Goal: Task Accomplishment & Management: Complete application form

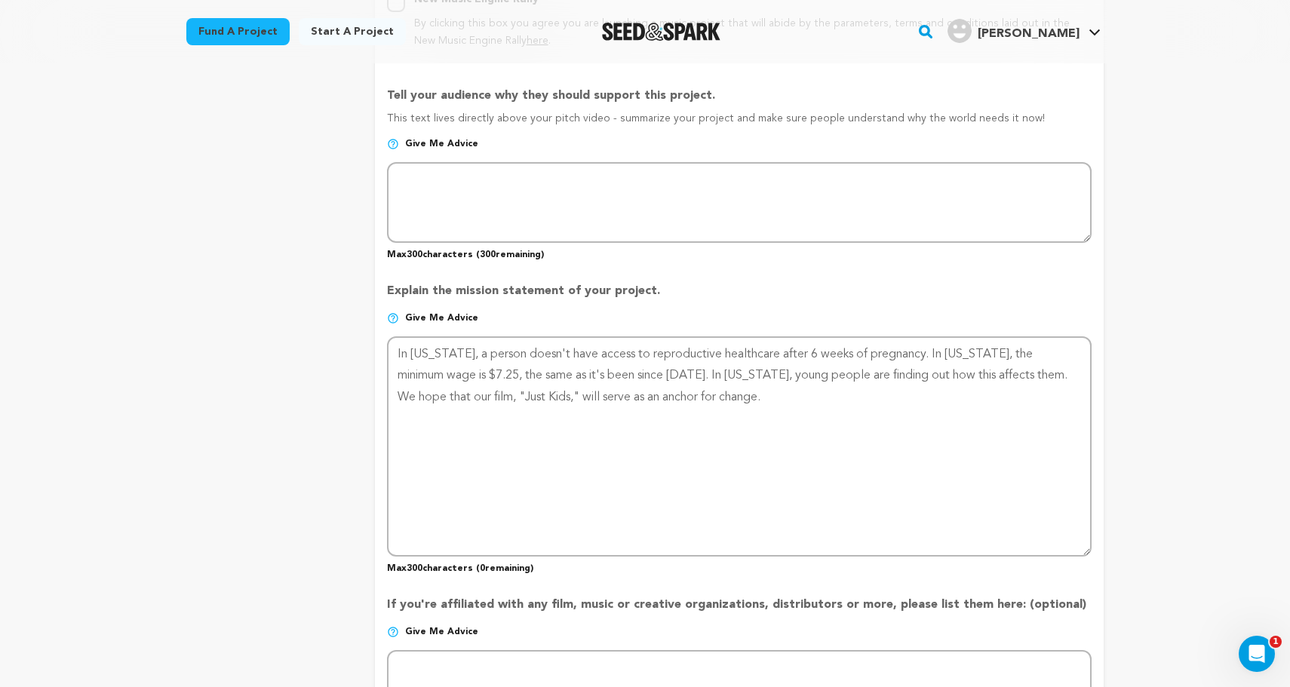
type textarea "In Texas, a person doesn't have access to reproductive healthcare after 6 weeks…"
click at [308, 413] on div "project story team social media video & images campaign incentives wishlist" at bounding box center [268, 185] width 164 height 1885
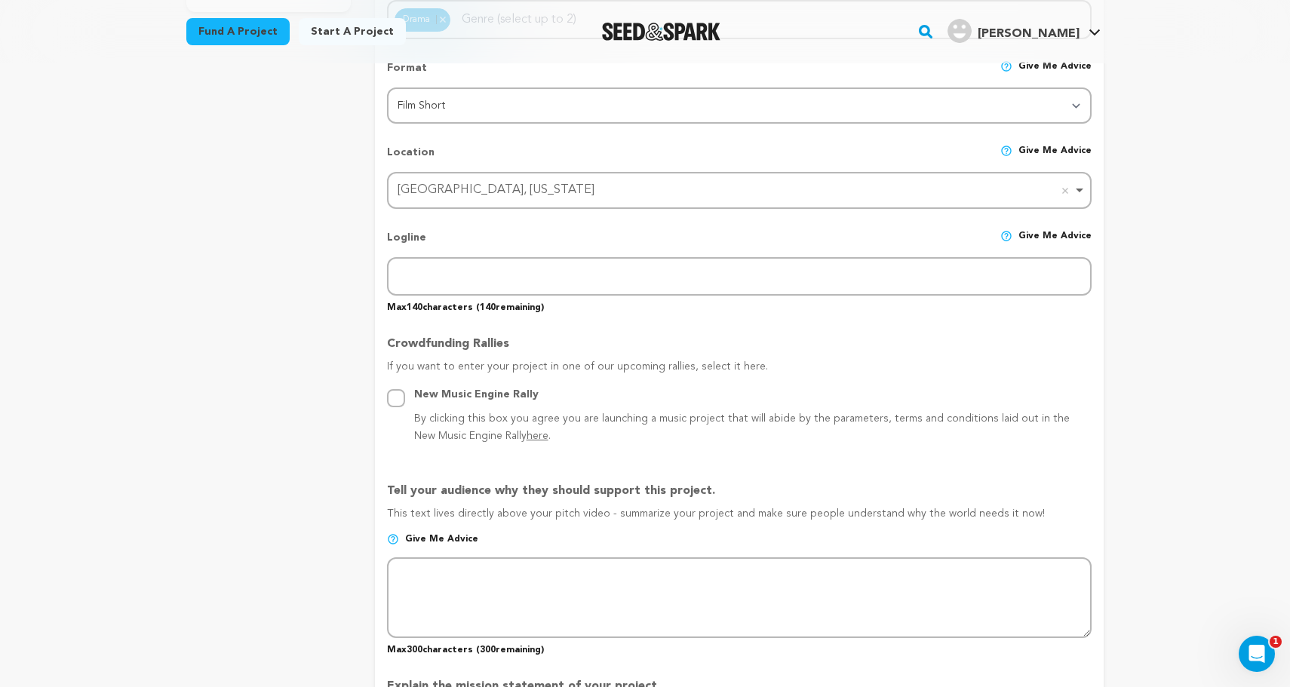
scroll to position [486, 0]
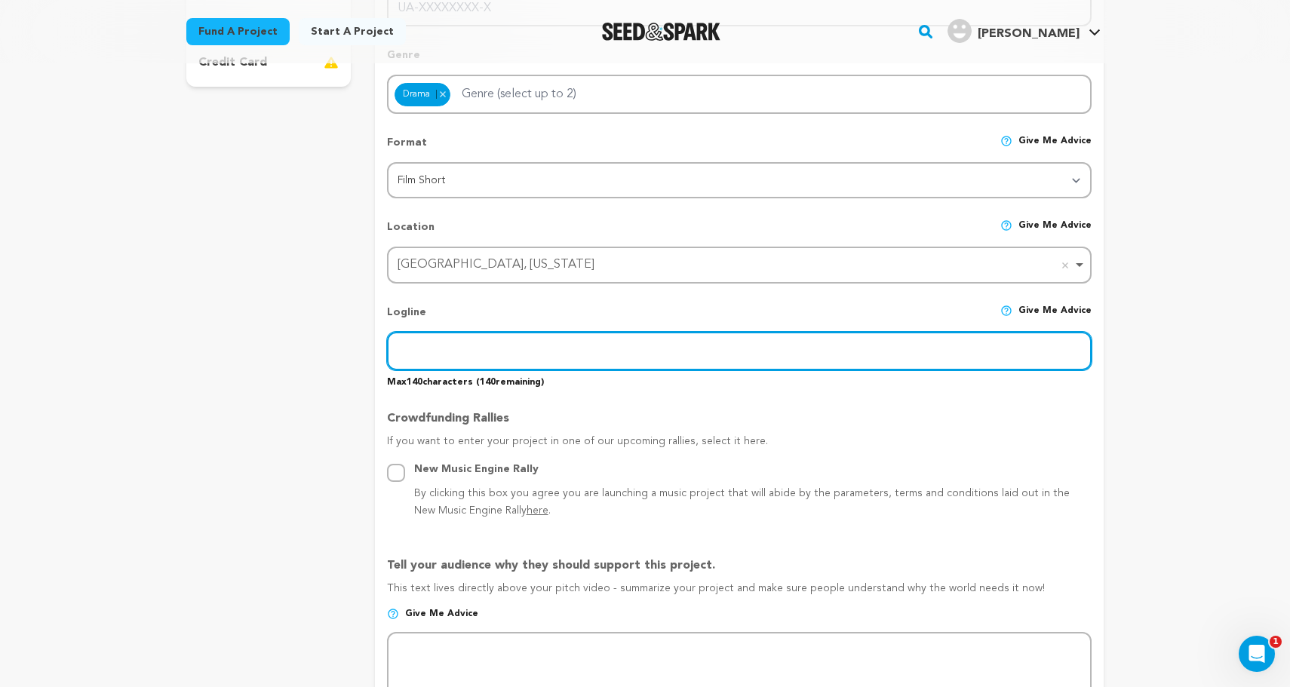
click at [415, 339] on input "text" at bounding box center [739, 351] width 704 height 38
click at [442, 347] on input "16 year old" at bounding box center [739, 351] width 704 height 38
click at [416, 346] on input "16 year-old" at bounding box center [739, 351] width 704 height 38
click at [471, 352] on input "16-year-old" at bounding box center [739, 351] width 704 height 38
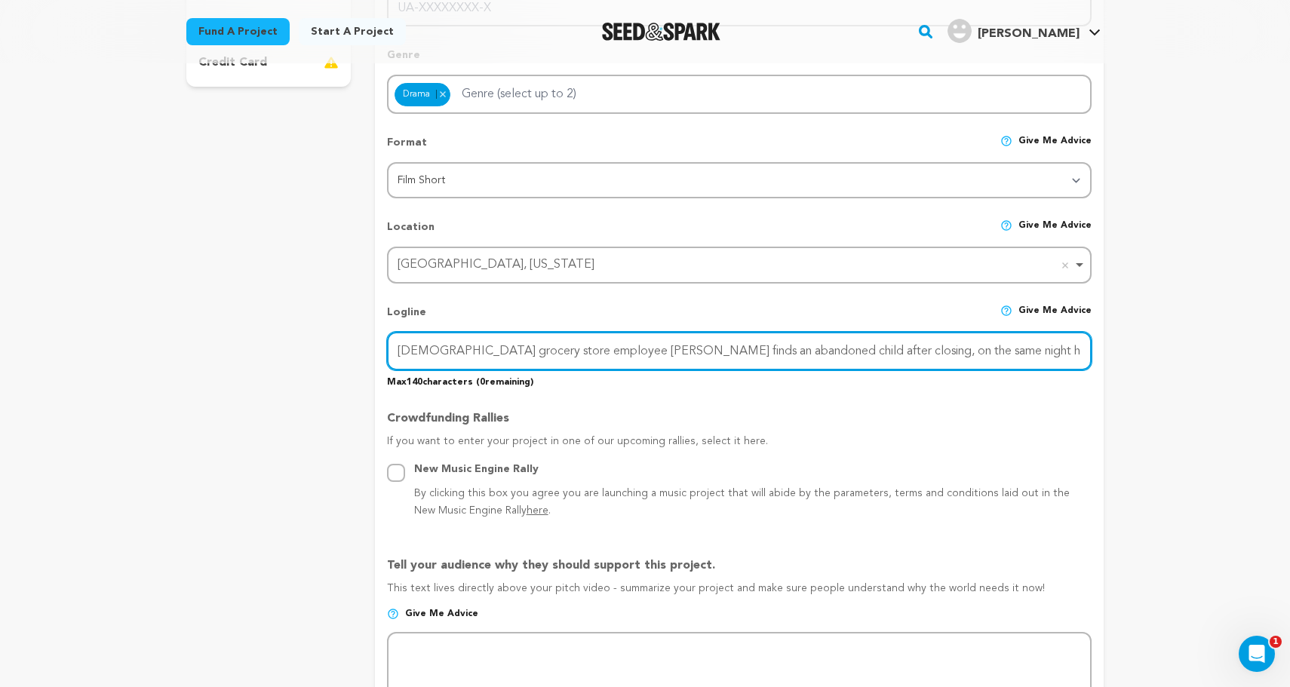
drag, startPoint x: 944, startPoint y: 348, endPoint x: 919, endPoint y: 347, distance: 25.7
click at [919, 347] on input "16-year-old grocery store employee Travis finds an abandoned child after closin…" at bounding box center [739, 351] width 704 height 38
click at [753, 348] on input "16-year-old grocery store employee Travis finds an abandoned child after closin…" at bounding box center [739, 351] width 704 height 38
click at [703, 345] on input "16-year-old grocery store employee Travis finds an abandoned child after closin…" at bounding box center [739, 351] width 704 height 38
click at [459, 345] on input "16-year-old grocery store employee Travis finds an abandoned child after closin…" at bounding box center [739, 351] width 704 height 38
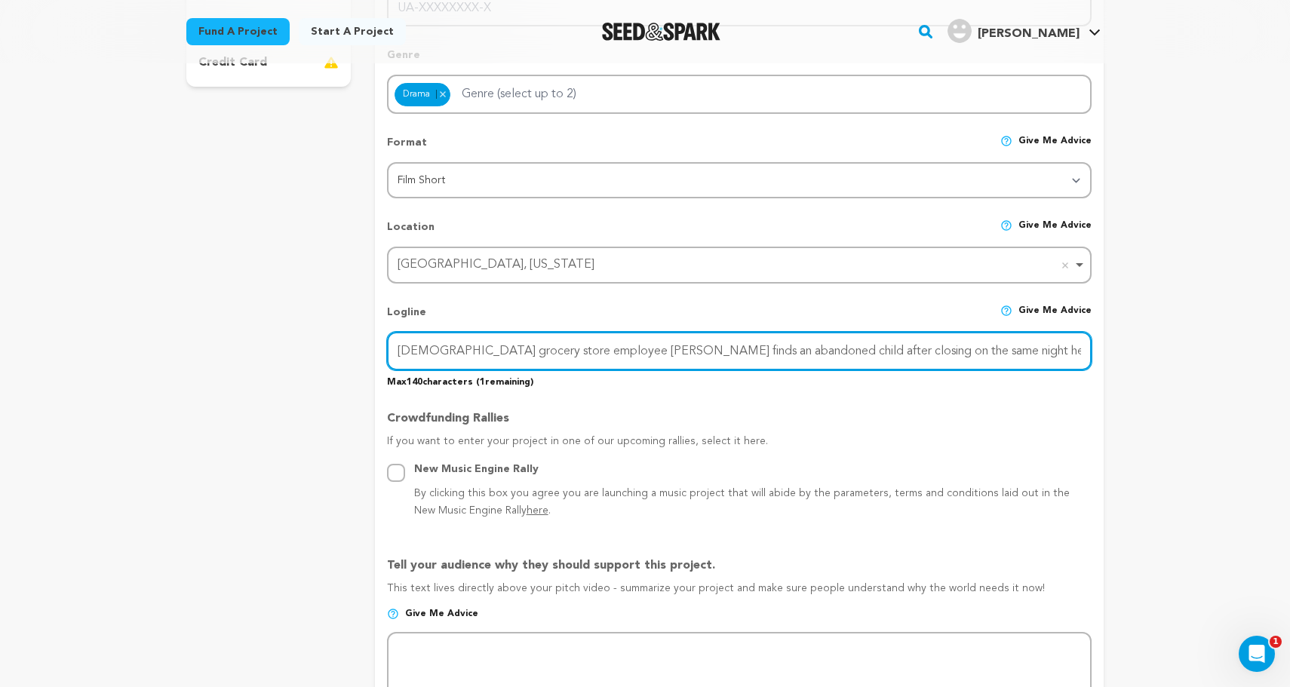
drag, startPoint x: 1032, startPoint y: 345, endPoint x: 980, endPoint y: 345, distance: 52.0
click at [980, 345] on input "16-year-old grocery store employee Travis finds an abandoned child after closin…" at bounding box center [739, 351] width 704 height 38
click at [1001, 348] on input "16-year-old grocery store employee Travis finds an abandoned child after closin…" at bounding box center [739, 351] width 704 height 38
click at [397, 344] on input "16-year-old grocery store employee finds an abandoned child after closing on th…" at bounding box center [739, 351] width 704 height 38
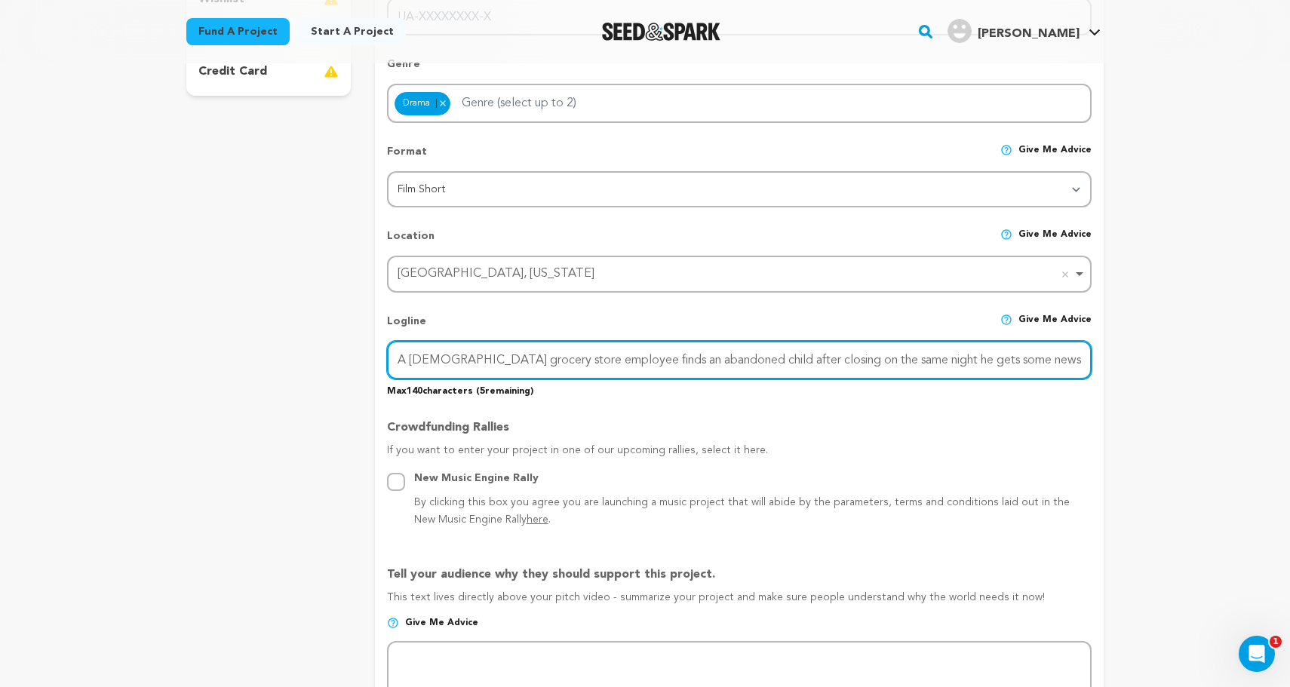
click at [1073, 357] on input "A 16-year-old grocery store employee finds an abandoned child after closing on …" at bounding box center [739, 360] width 704 height 38
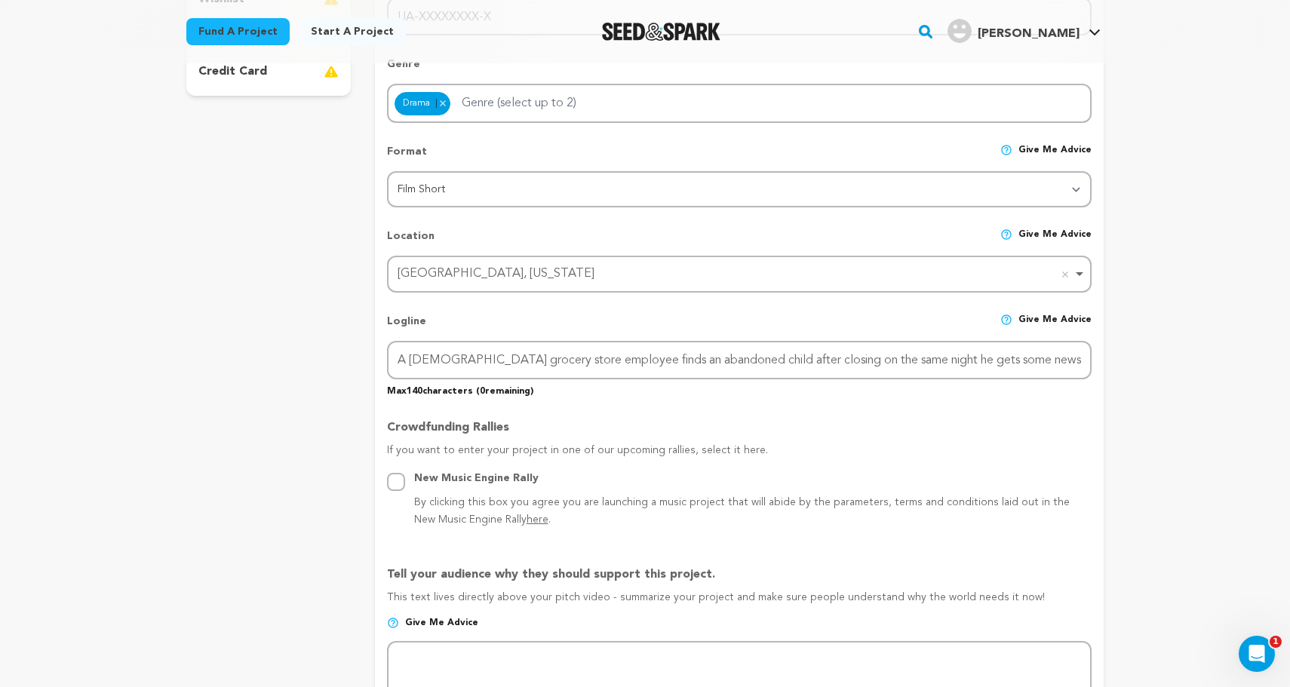
click at [908, 398] on div "Project Title Project Name Just Kids/Working Overtime Project URL Give me advic…" at bounding box center [739, 666] width 704 height 1840
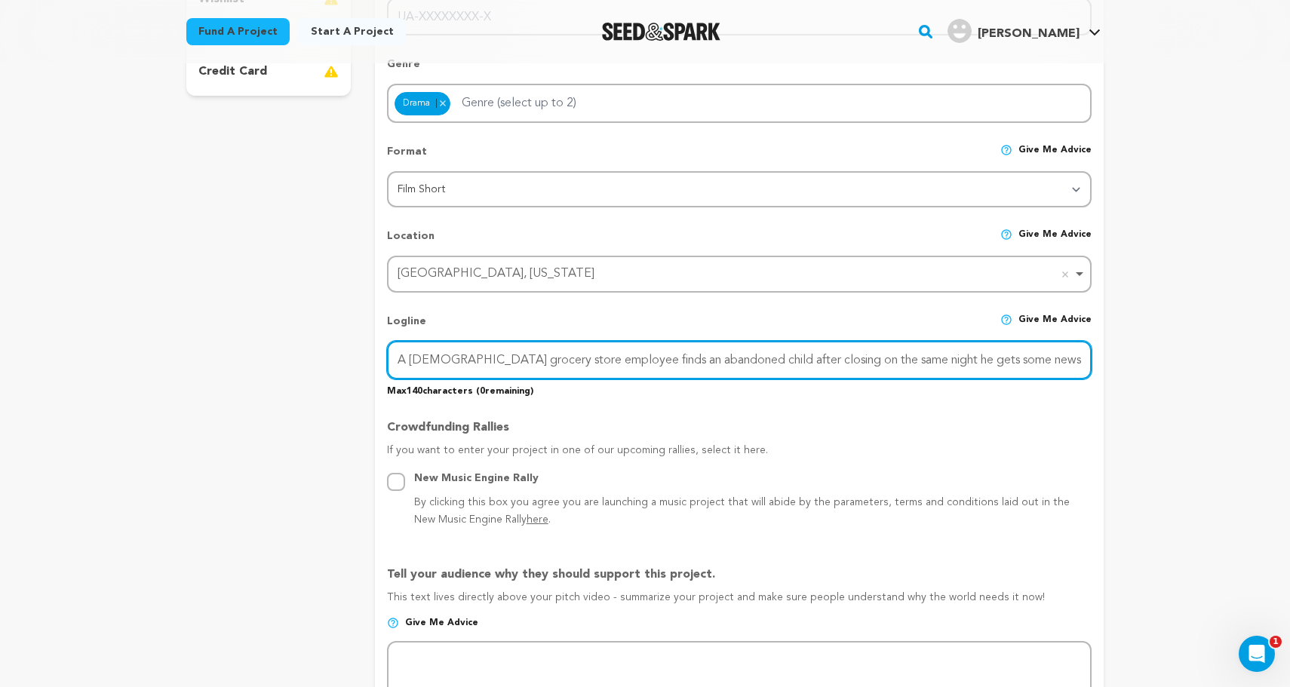
click at [699, 365] on input "A 16-year-old grocery store employee finds an abandoned child after closing on …" at bounding box center [739, 360] width 704 height 38
drag, startPoint x: 810, startPoint y: 361, endPoint x: 744, endPoint y: 356, distance: 65.8
click at [744, 356] on input "A 16-year-old grocery store employee finds an abandoned child after closing on …" at bounding box center [739, 360] width 704 height 38
click at [400, 360] on input "A 16-year-old grocery store employee finds an abandoned child on the same night…" at bounding box center [739, 360] width 704 height 38
click at [792, 355] on input "A 16-year-old grocery store employee finds an abandoned child on the same night…" at bounding box center [739, 360] width 704 height 38
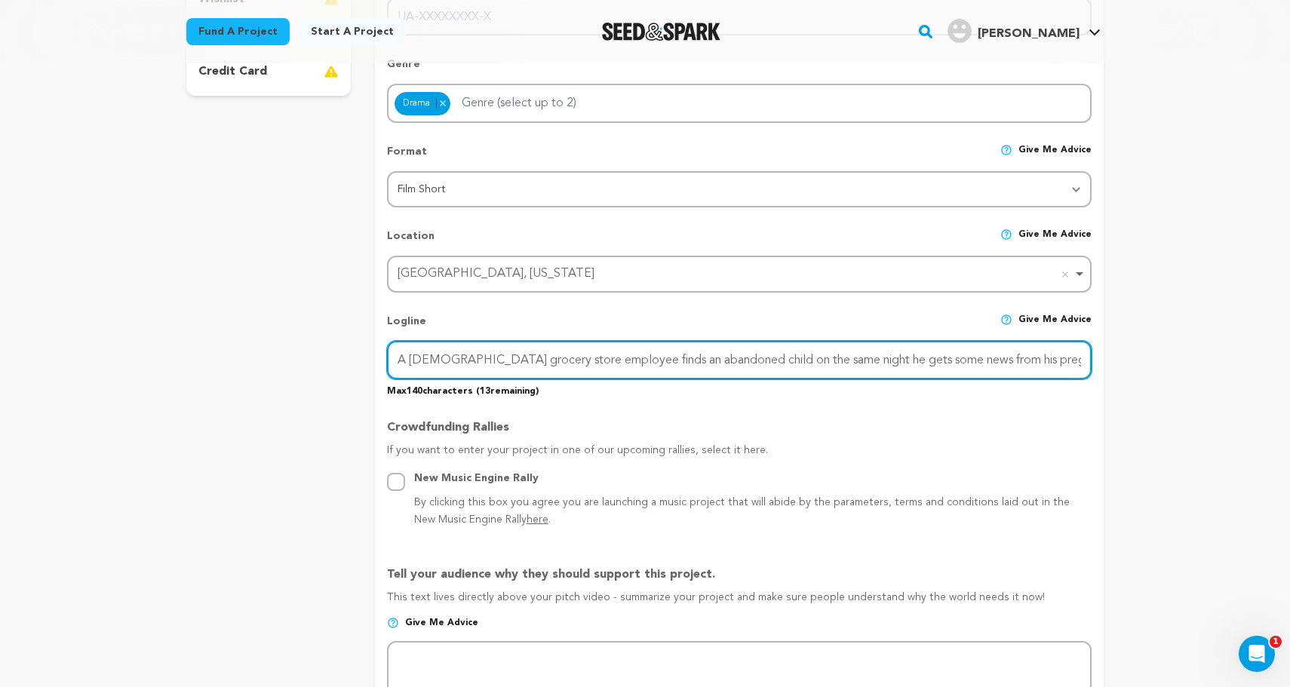
click at [897, 357] on input "A 16-year-old grocery store employee finds an abandoned child on the same night…" at bounding box center [739, 360] width 704 height 38
click at [789, 357] on input "A 16-year-old grocery store employee finds an abandoned child on the same night…" at bounding box center [739, 360] width 704 height 38
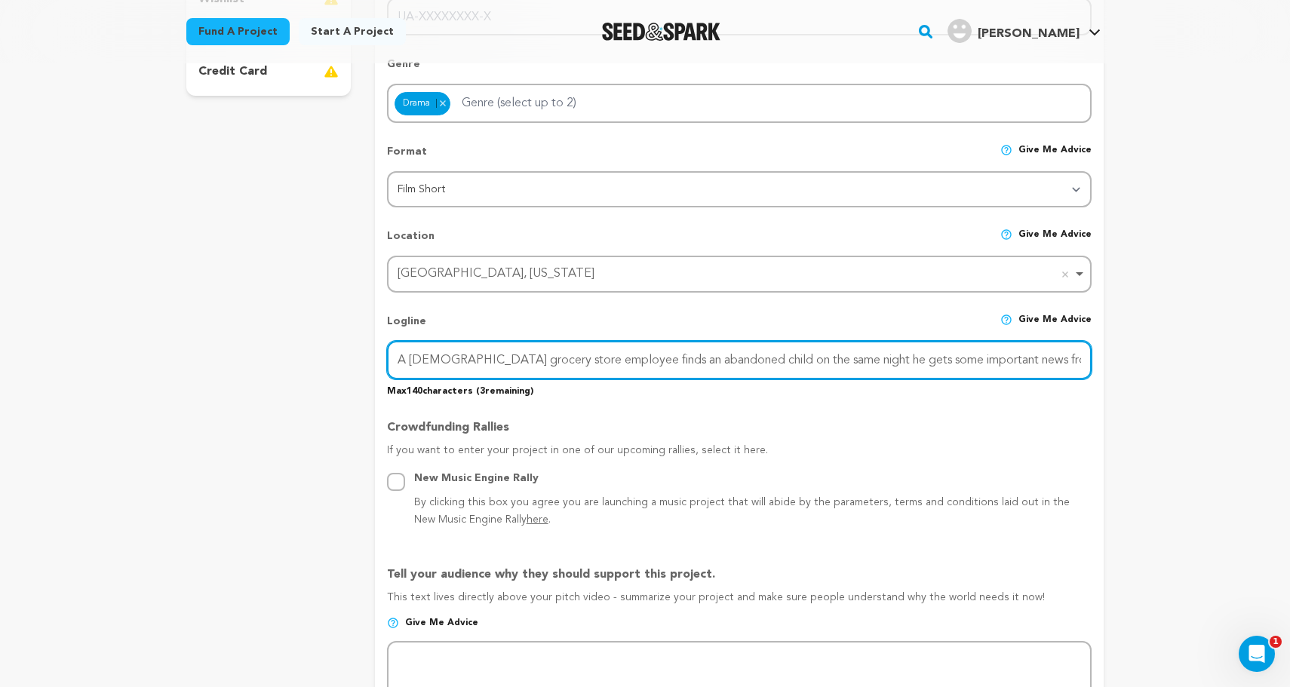
type input "A 16-year-old grocery store employee finds an abandoned child on the same night…"
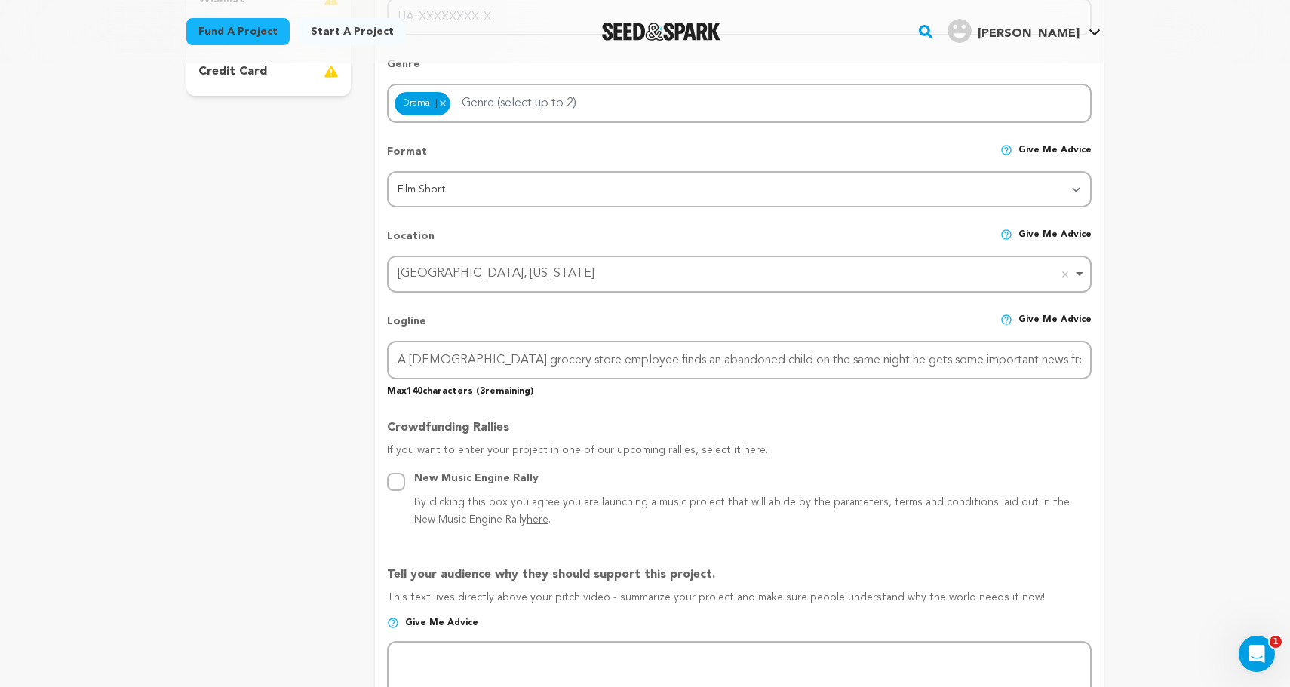
click at [821, 410] on div "Crowdfunding Rallies If you want to enter your project in one of our upcoming r…" at bounding box center [739, 468] width 704 height 123
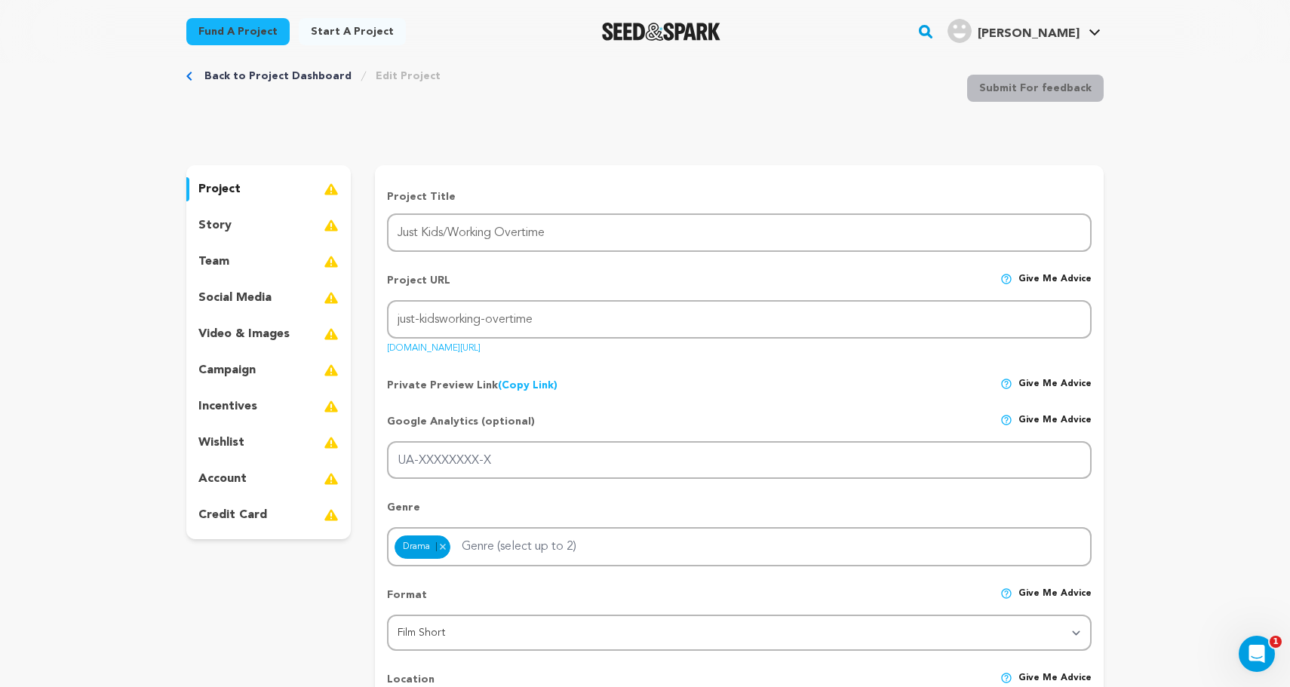
scroll to position [31, 0]
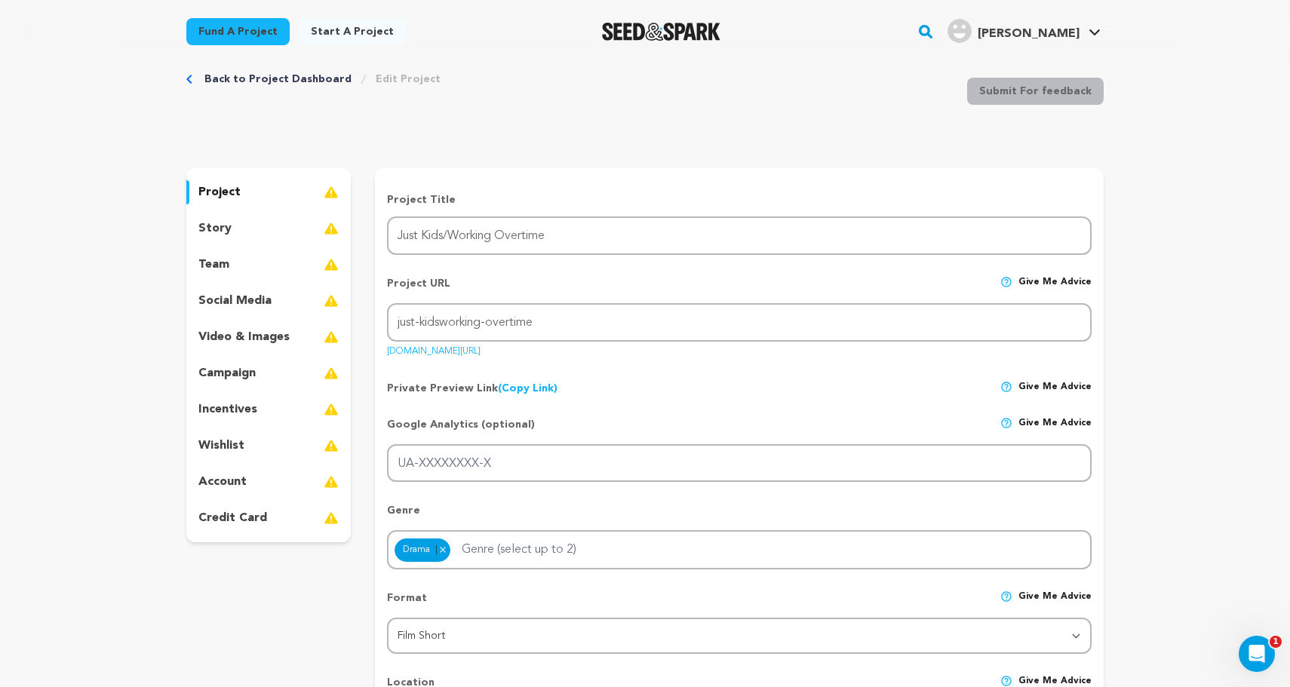
click at [252, 232] on div "story" at bounding box center [268, 228] width 164 height 24
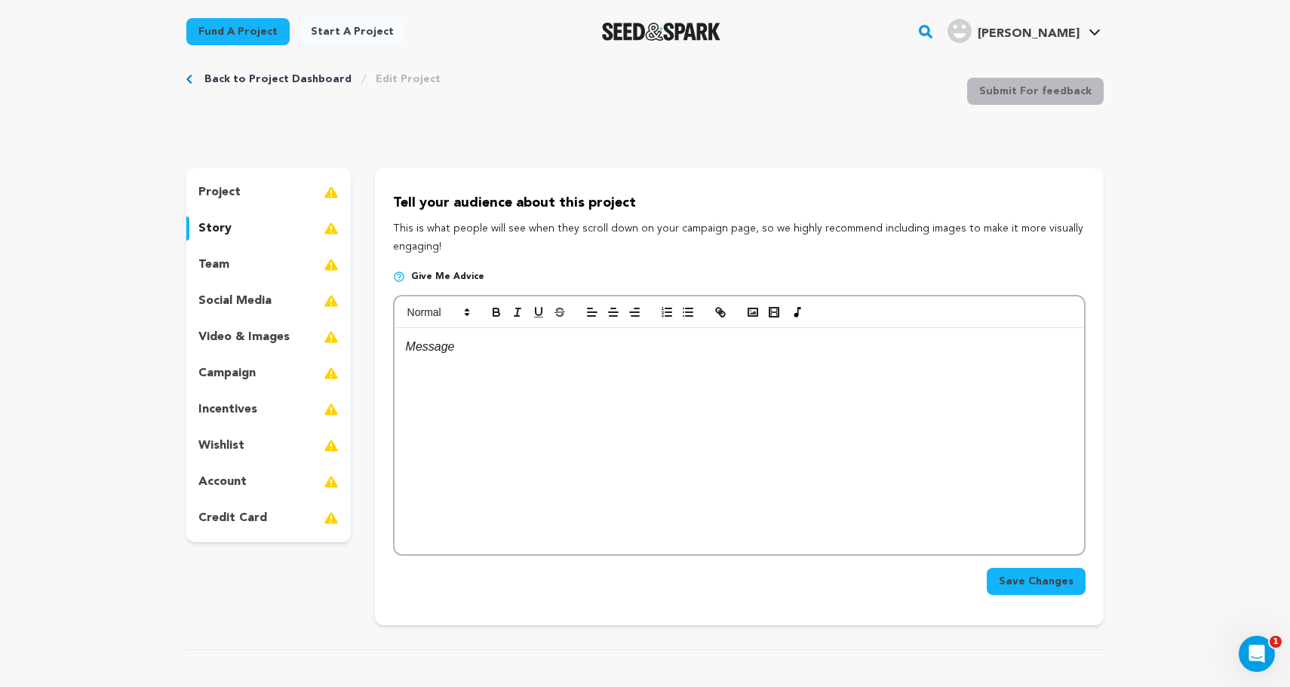
click at [250, 263] on div "team" at bounding box center [268, 265] width 164 height 24
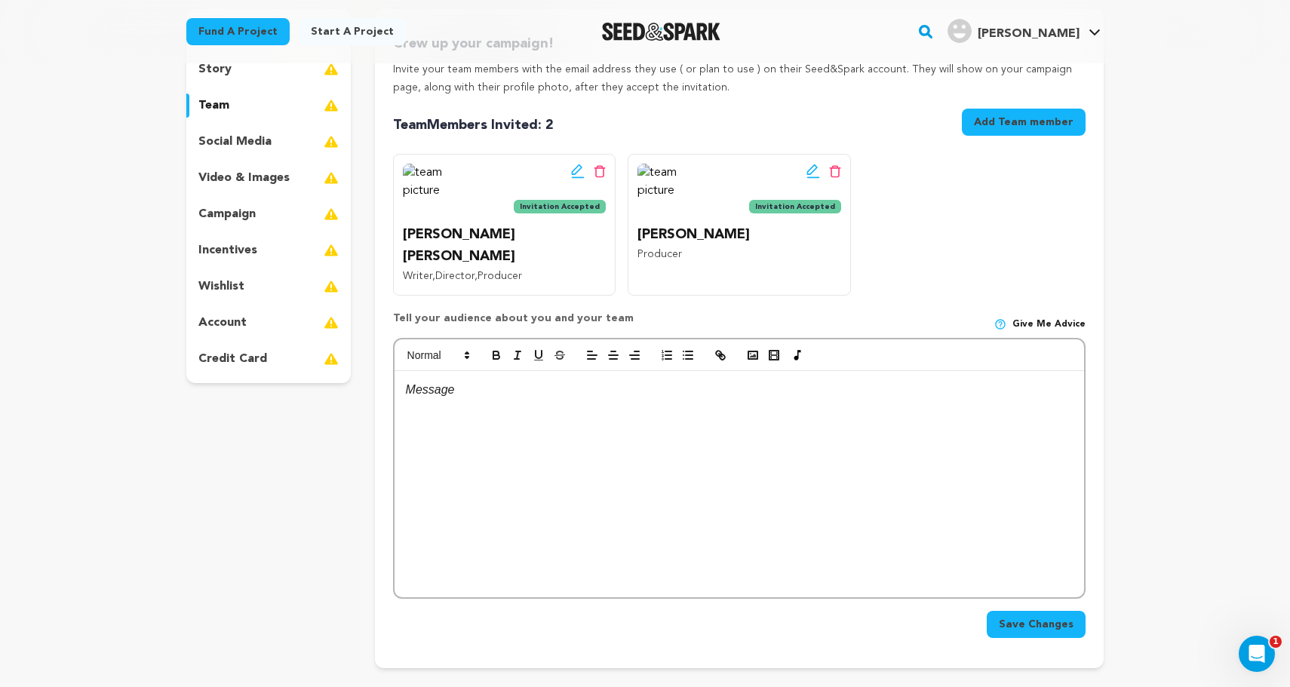
scroll to position [195, 0]
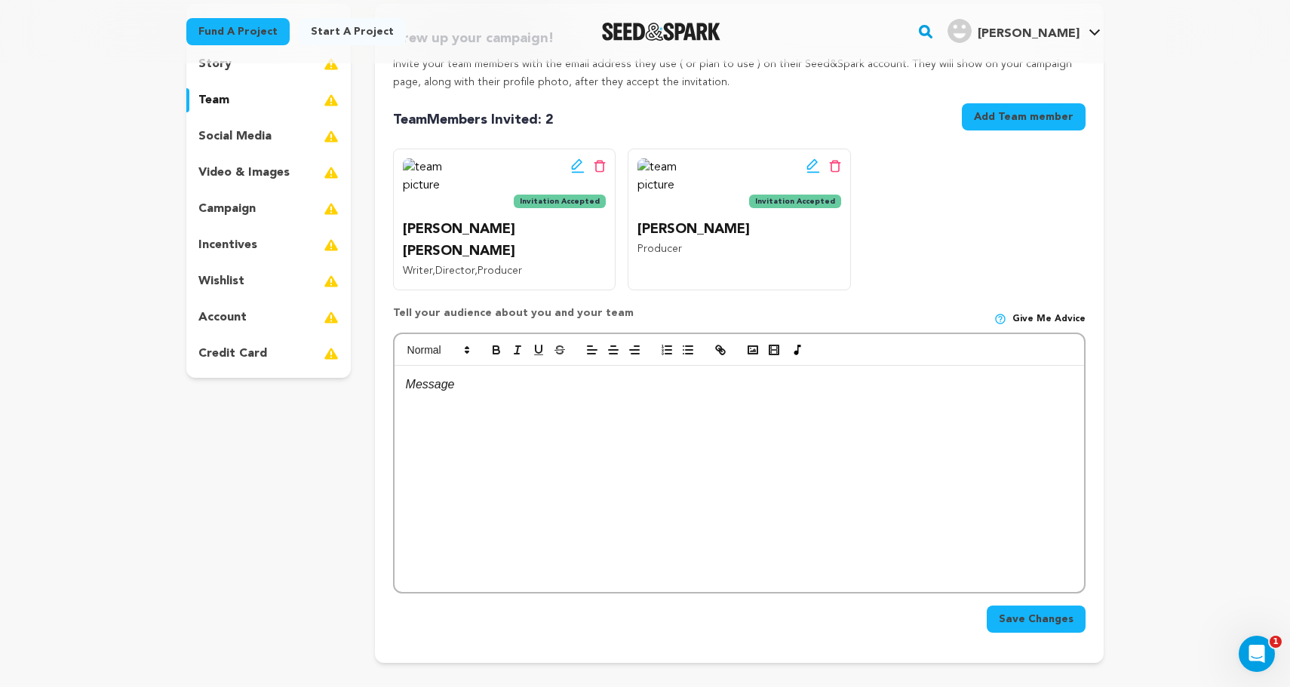
click at [428, 375] on p at bounding box center [739, 385] width 667 height 20
click at [468, 351] on polygon at bounding box center [466, 352] width 3 height 2
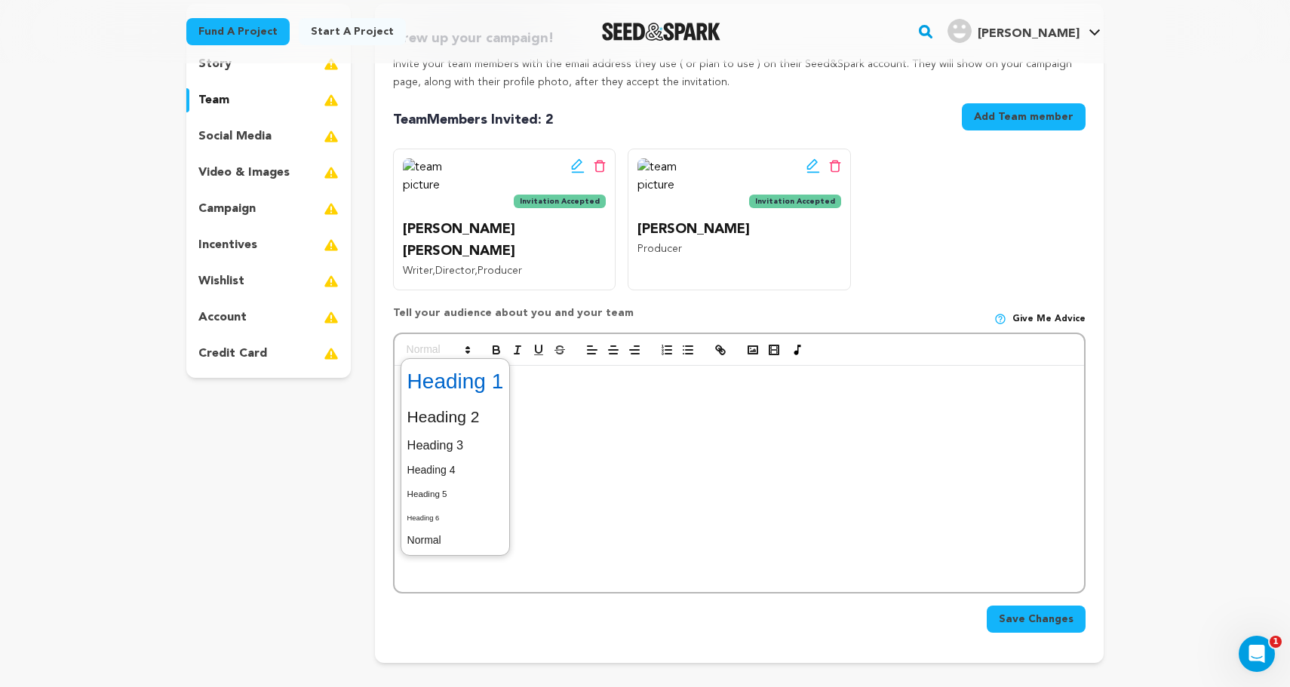
click at [460, 362] on span at bounding box center [455, 381] width 97 height 39
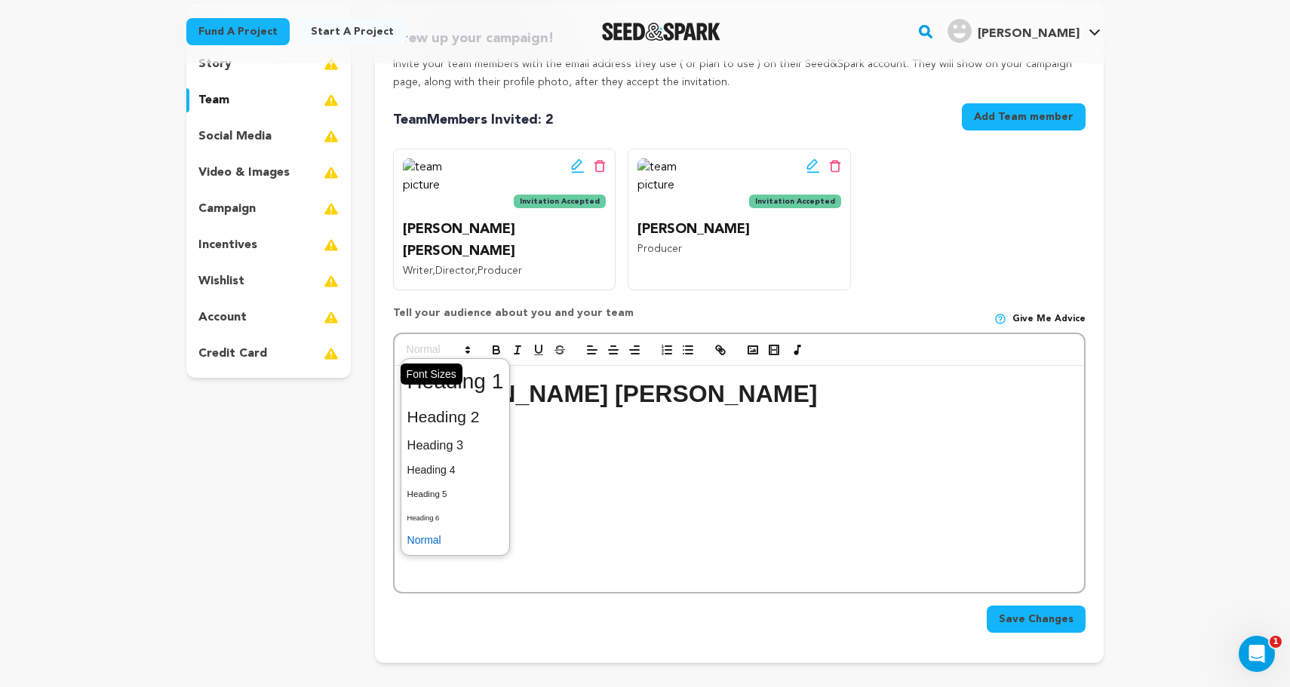
click at [456, 341] on span at bounding box center [437, 350] width 74 height 18
click at [455, 401] on span at bounding box center [455, 417] width 97 height 32
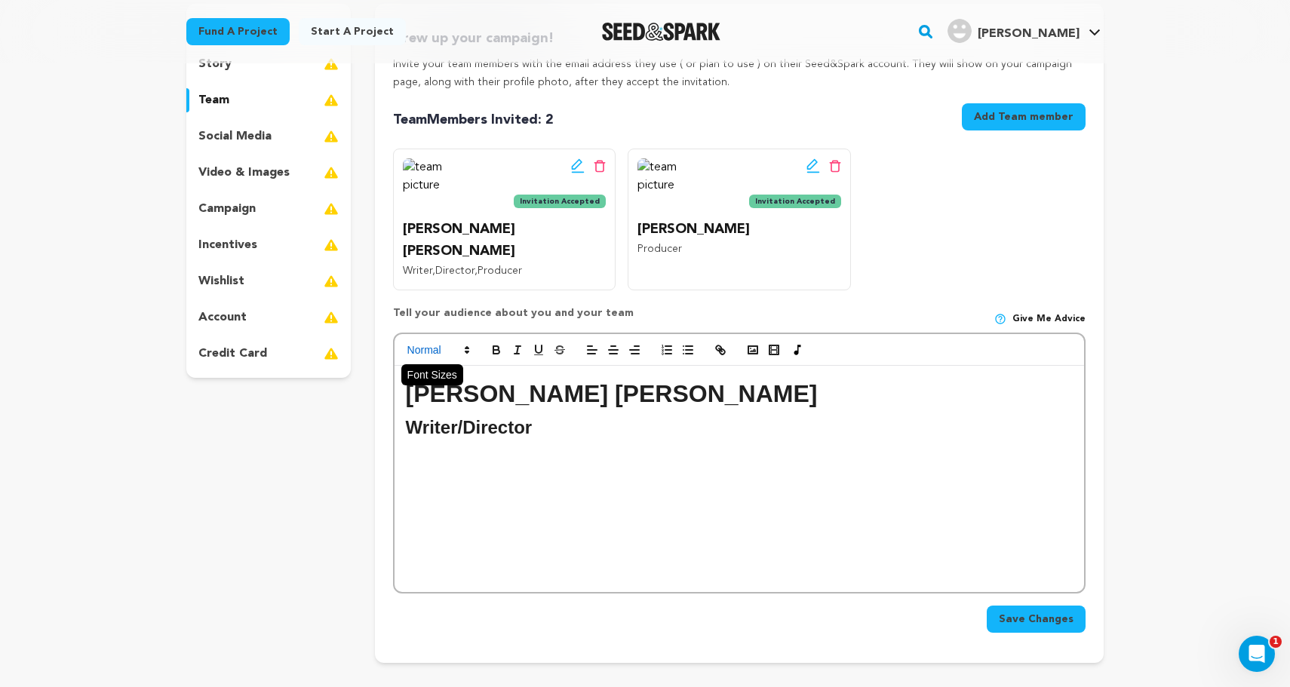
click at [425, 341] on span at bounding box center [437, 350] width 74 height 18
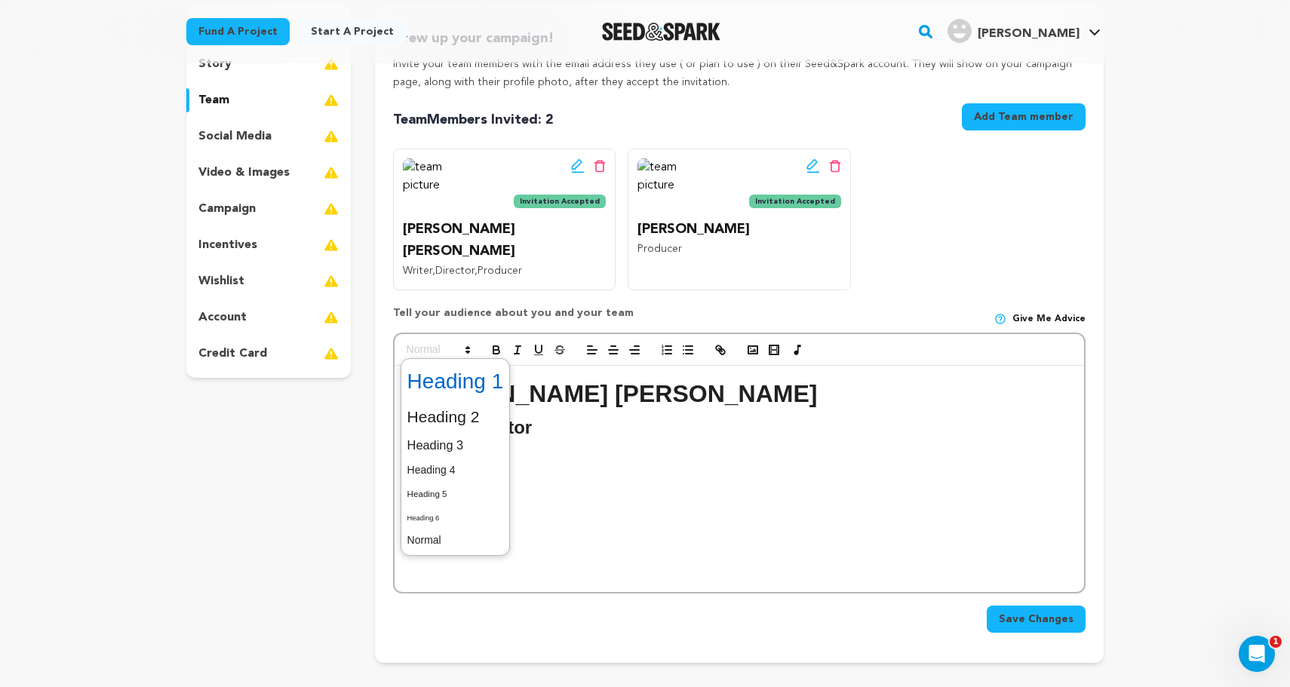
click at [448, 363] on span at bounding box center [455, 381] width 97 height 39
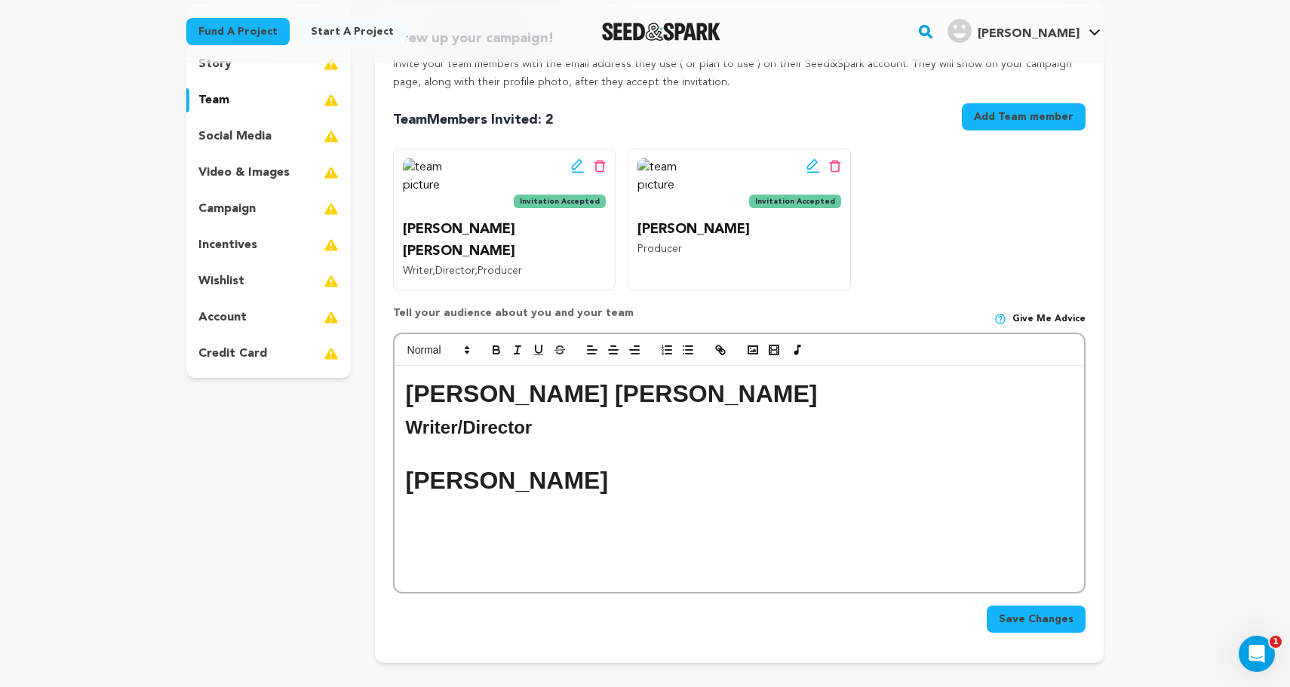
click at [452, 335] on div at bounding box center [738, 350] width 689 height 32
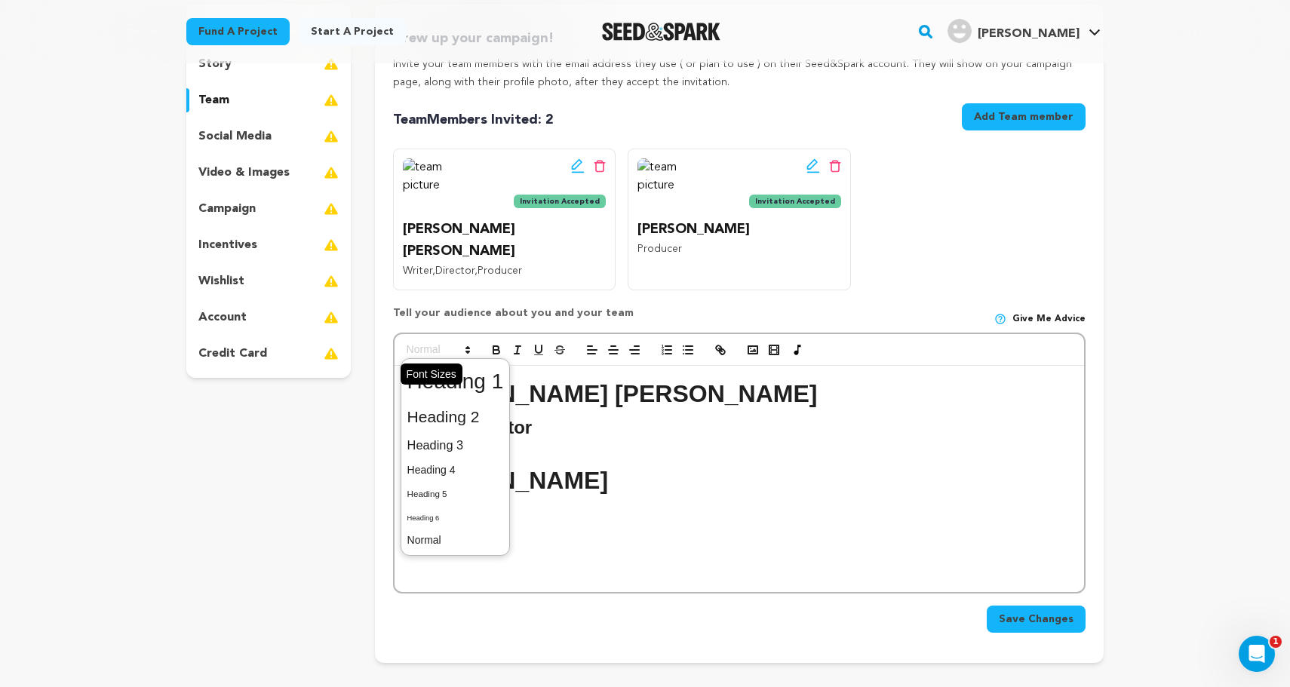
click at [448, 341] on span at bounding box center [437, 350] width 74 height 18
click at [449, 401] on span at bounding box center [455, 417] width 97 height 32
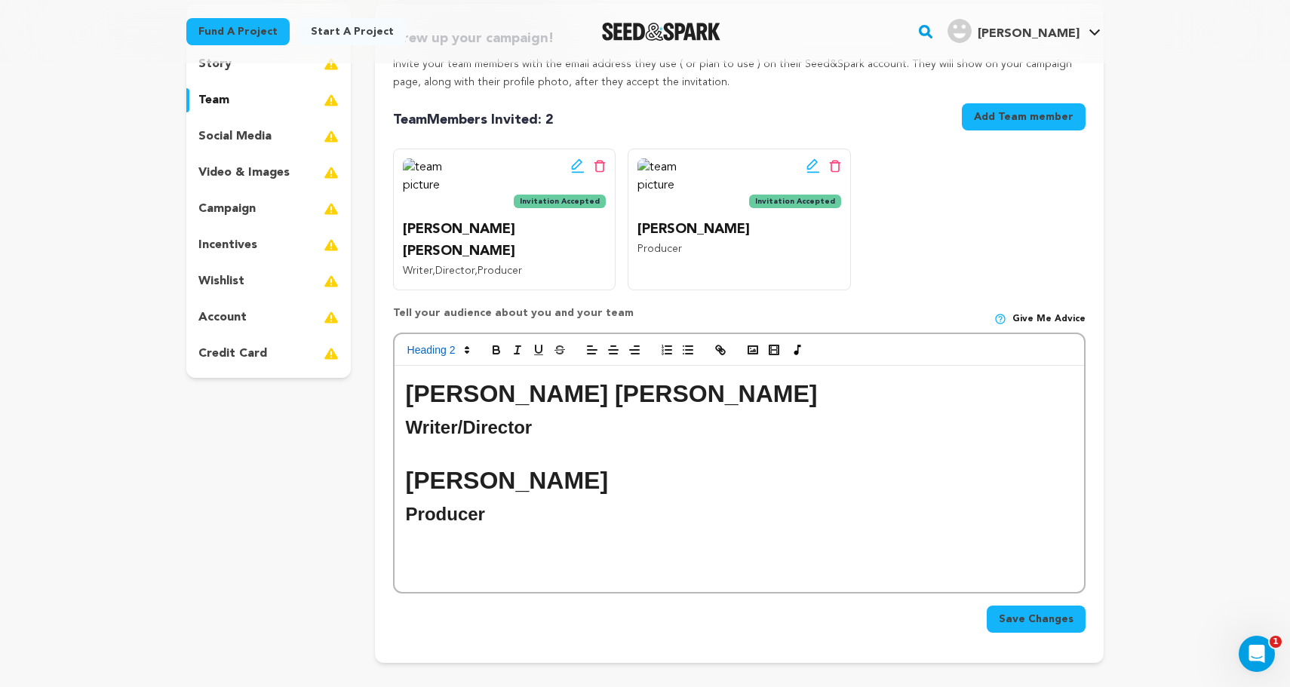
click at [548, 413] on h2 "Writer/Director" at bounding box center [739, 427] width 667 height 29
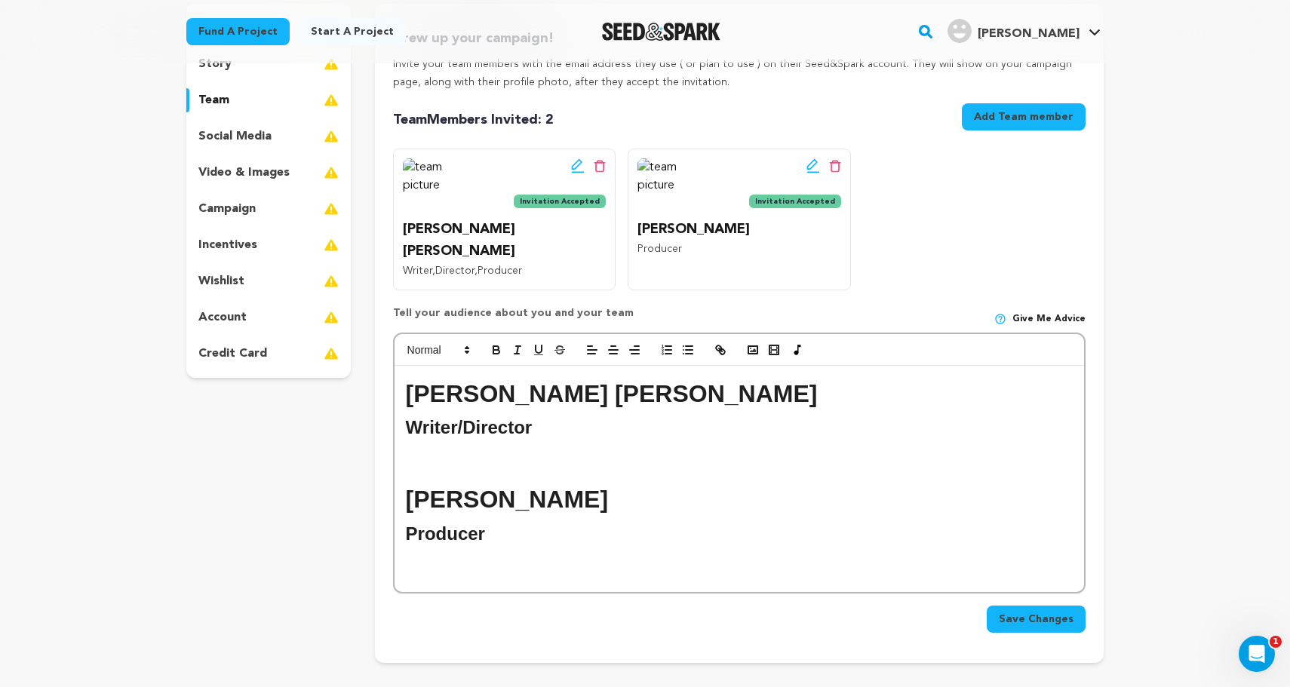
click at [502, 520] on h2 "Producer" at bounding box center [739, 534] width 667 height 29
click at [449, 442] on p at bounding box center [739, 452] width 667 height 20
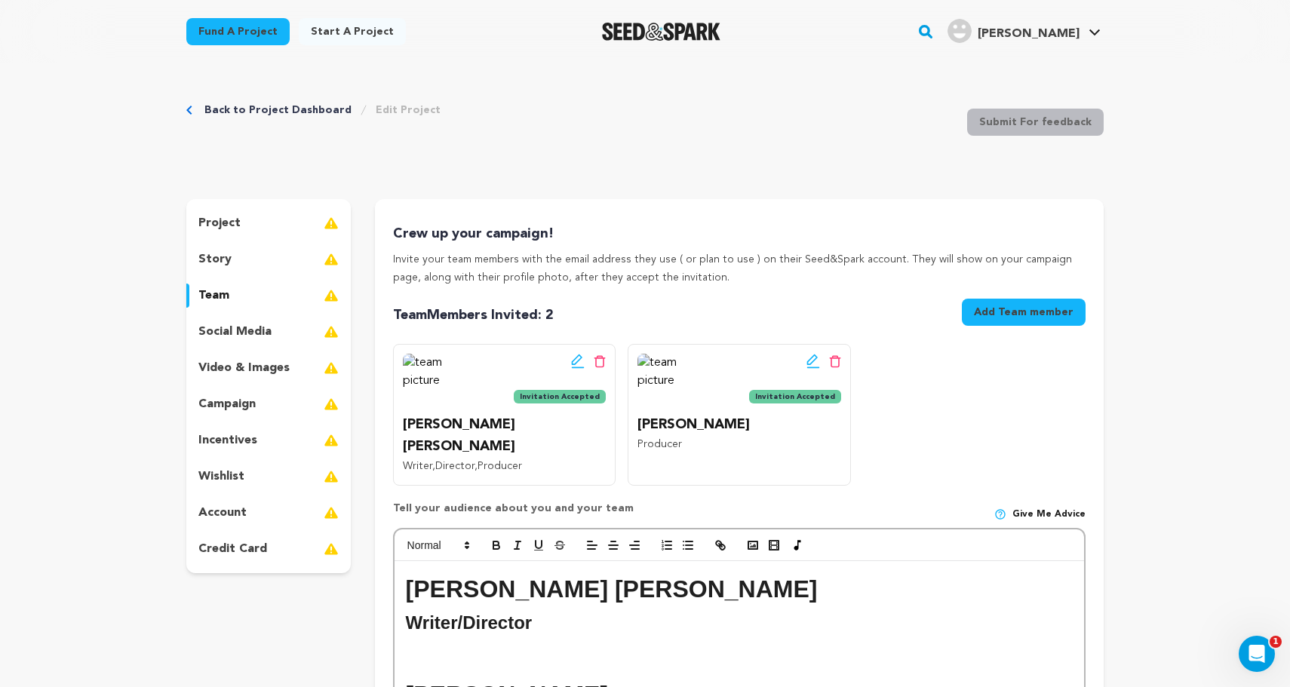
scroll to position [0, 0]
click at [247, 334] on p "social media" at bounding box center [234, 332] width 73 height 18
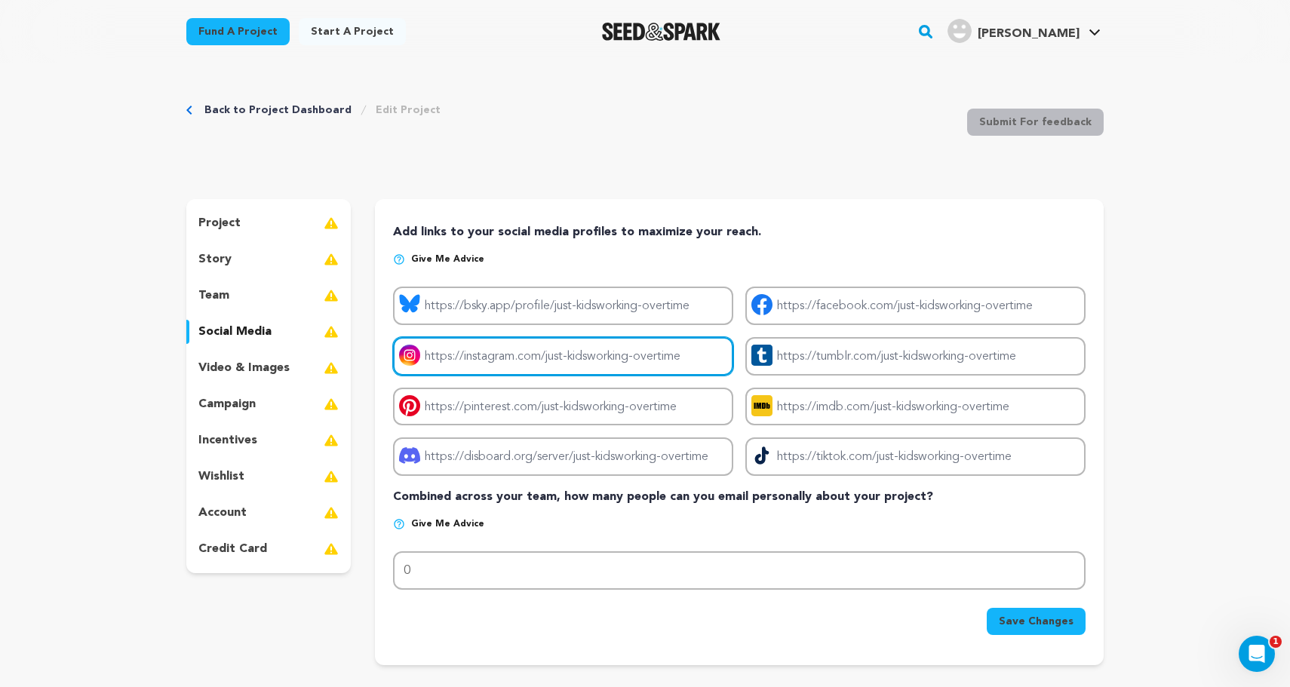
click at [522, 359] on input "Project instagram link" at bounding box center [563, 356] width 340 height 38
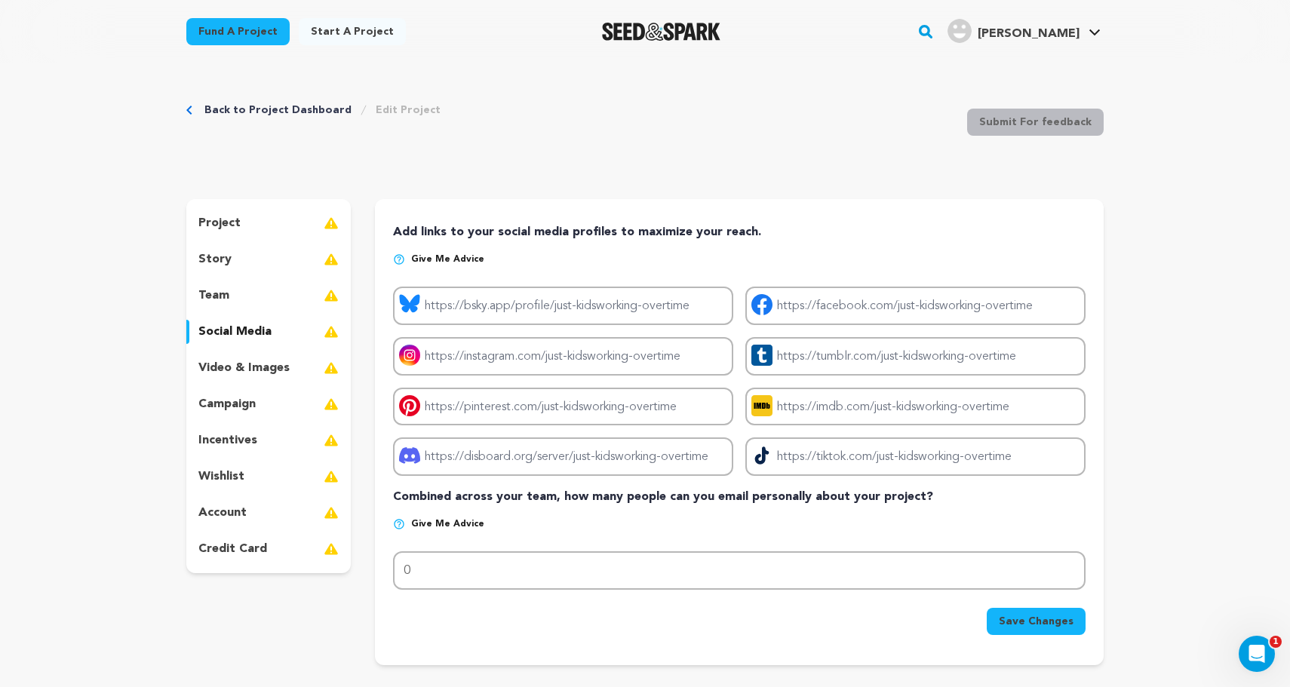
click at [407, 305] on icon at bounding box center [409, 303] width 20 height 18
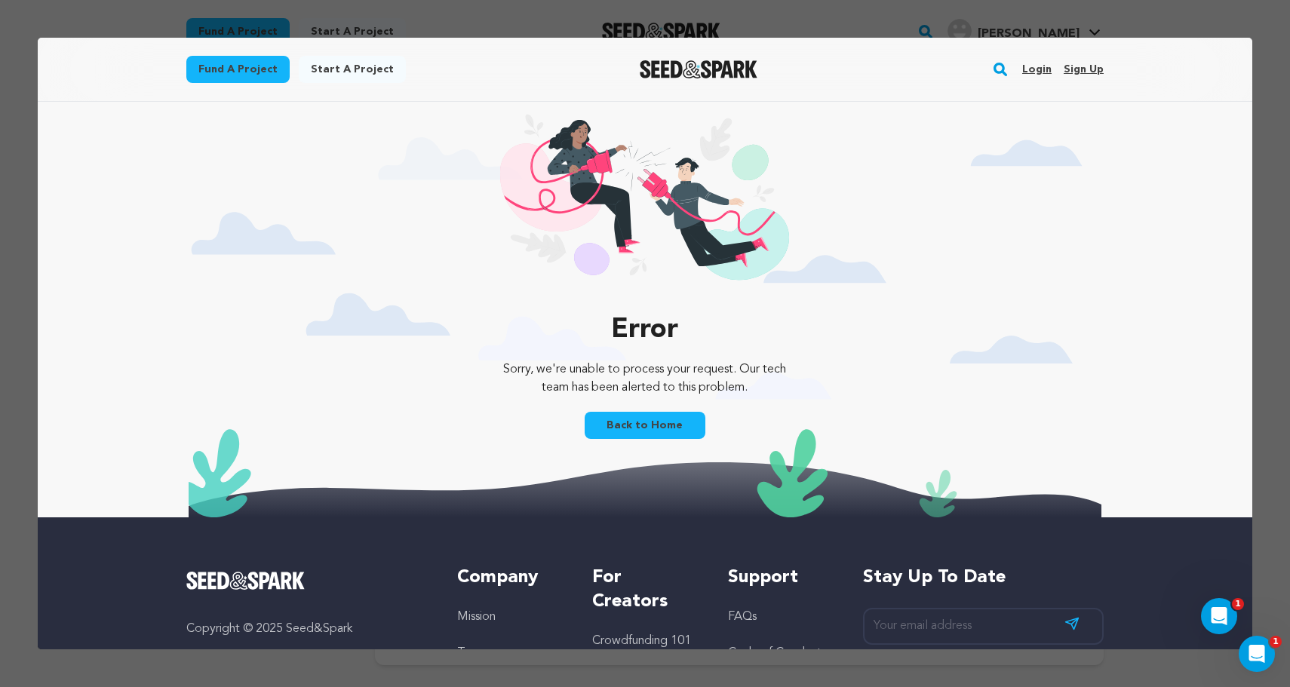
click at [650, 425] on link "Back to Home" at bounding box center [644, 425] width 121 height 27
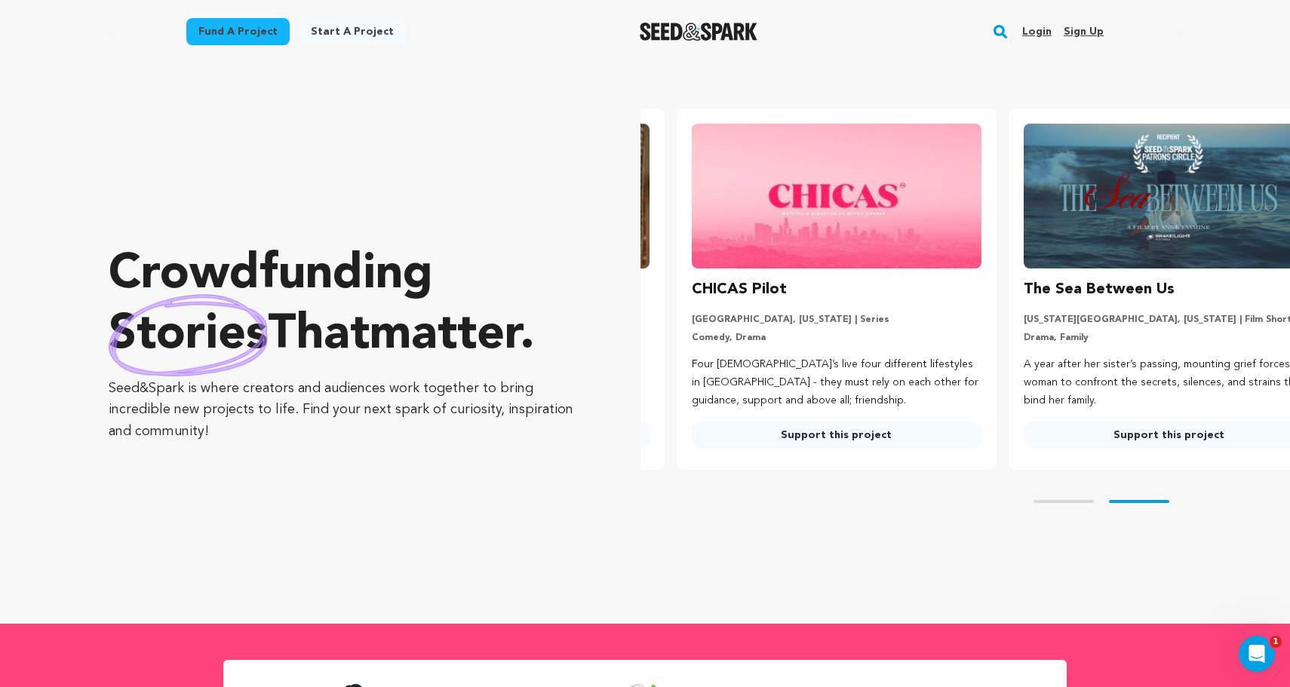
scroll to position [0, 344]
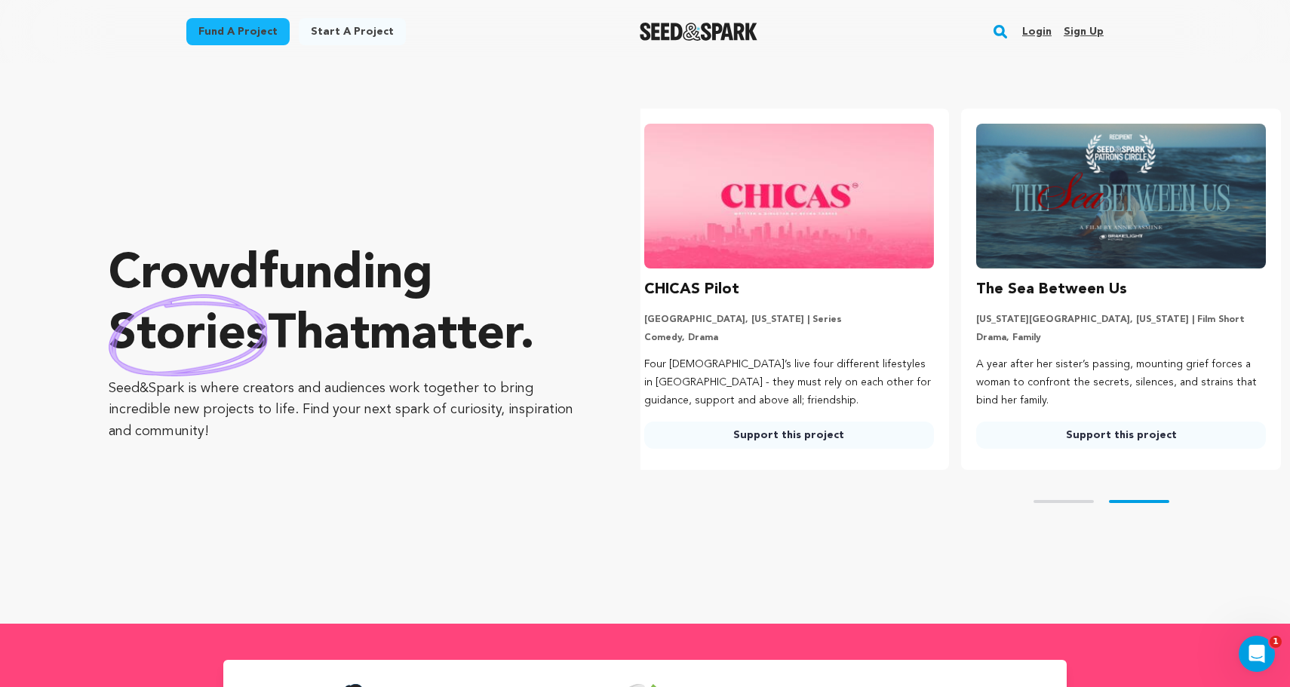
click at [1046, 26] on link "Login" at bounding box center [1036, 32] width 29 height 24
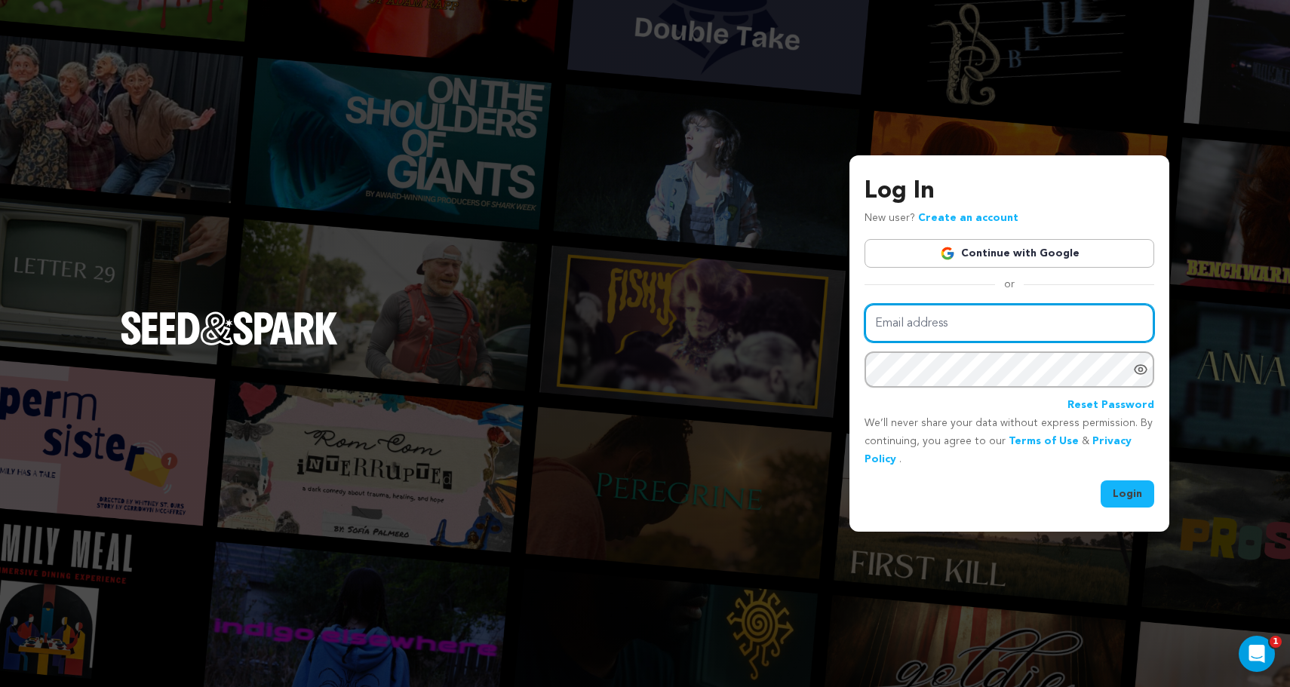
type input "hudson.loverro@gmail.com"
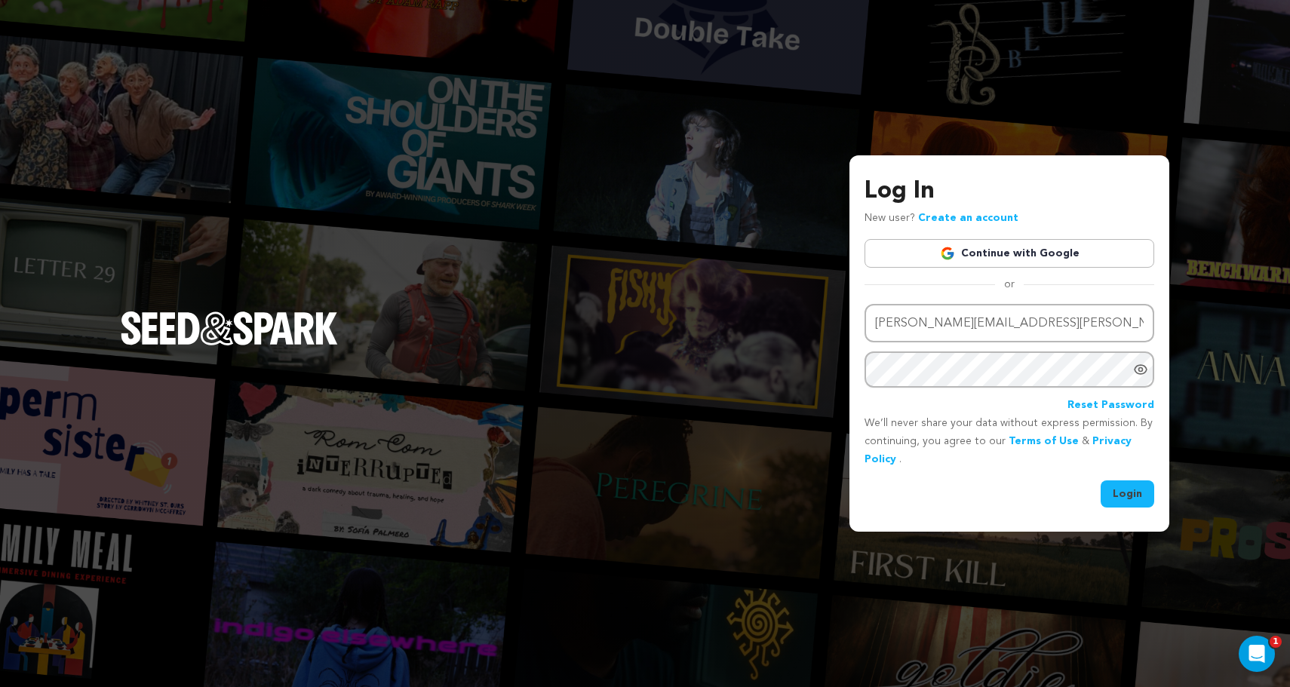
click at [1142, 497] on button "Login" at bounding box center [1127, 493] width 54 height 27
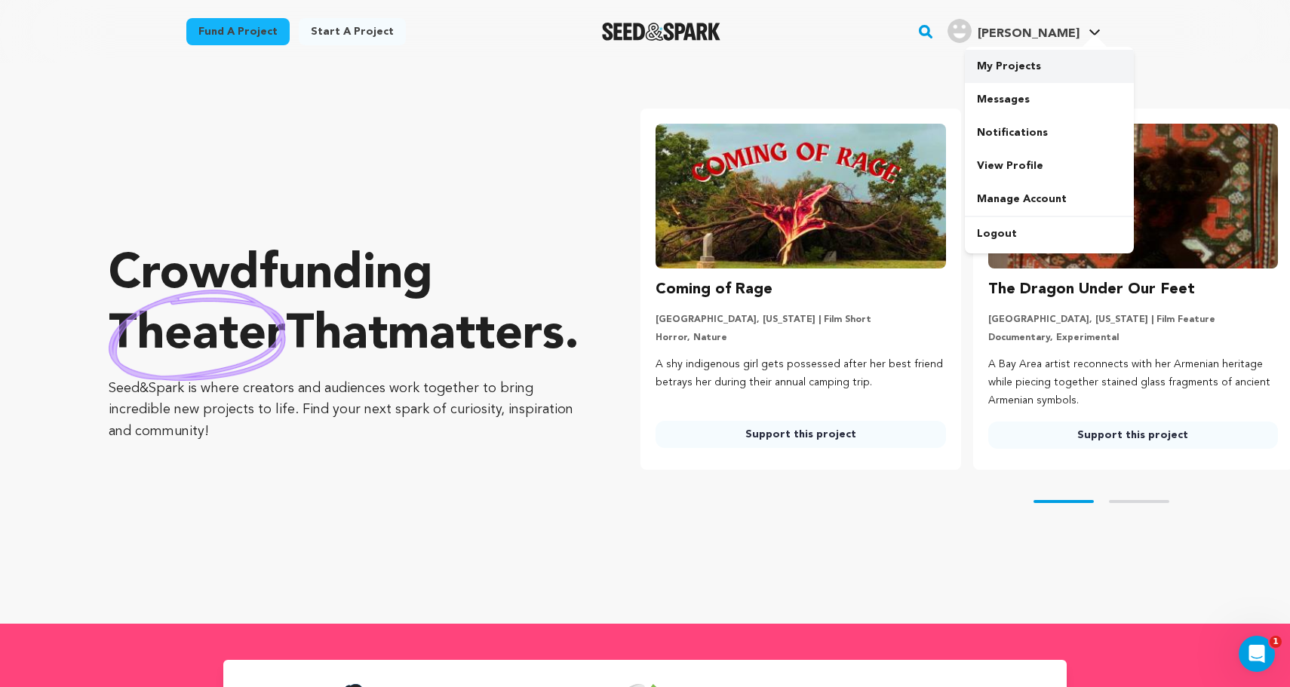
click at [1012, 75] on link "My Projects" at bounding box center [1049, 66] width 169 height 33
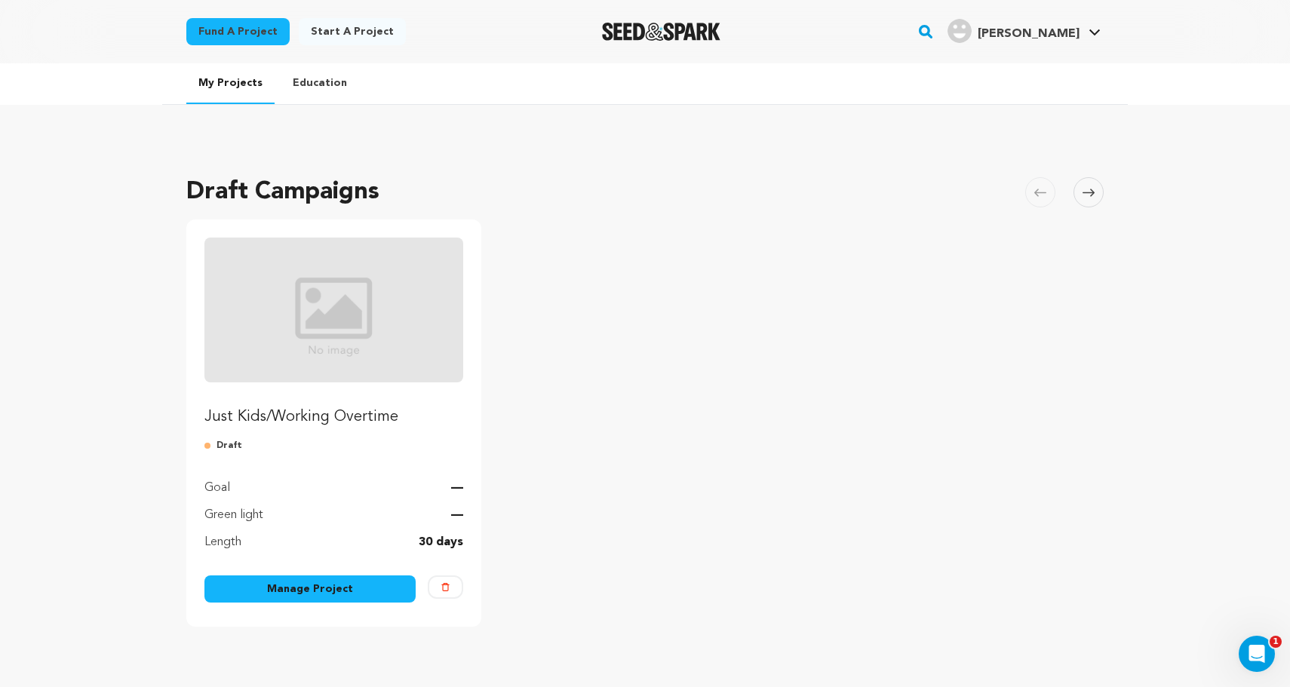
click at [328, 321] on img "Fund Just Kids/Working Overtime" at bounding box center [333, 310] width 259 height 145
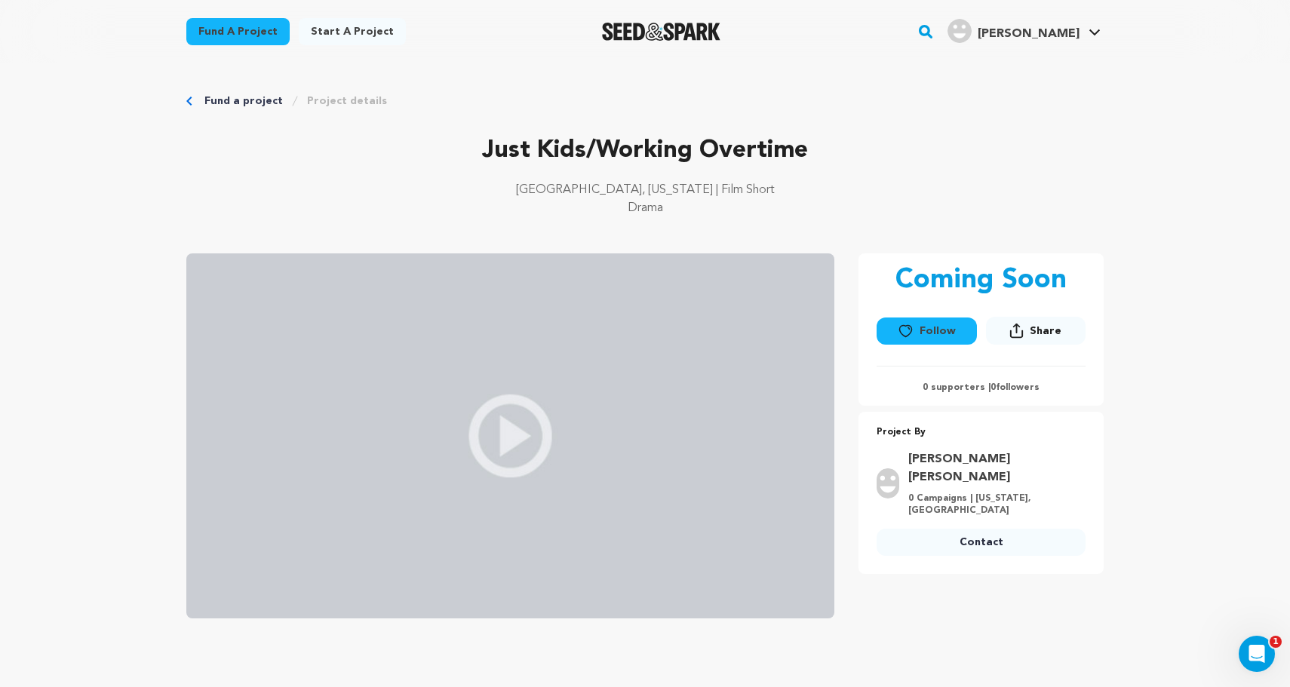
drag, startPoint x: 627, startPoint y: 210, endPoint x: 713, endPoint y: 210, distance: 85.2
click at [713, 210] on p "Drama" at bounding box center [644, 208] width 917 height 18
click at [608, 111] on div "Fund a project Project details Just Kids/Working Overtime Arlington, Texas | Fi…" at bounding box center [644, 498] width 965 height 870
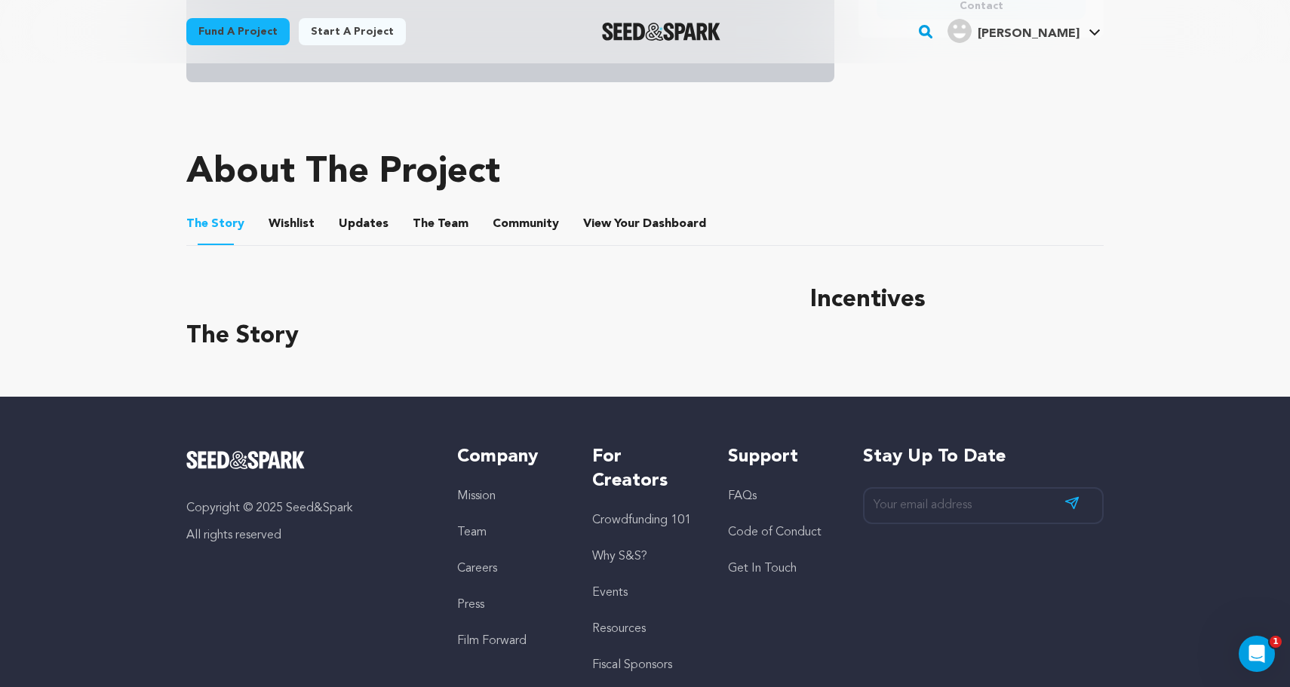
scroll to position [526, 0]
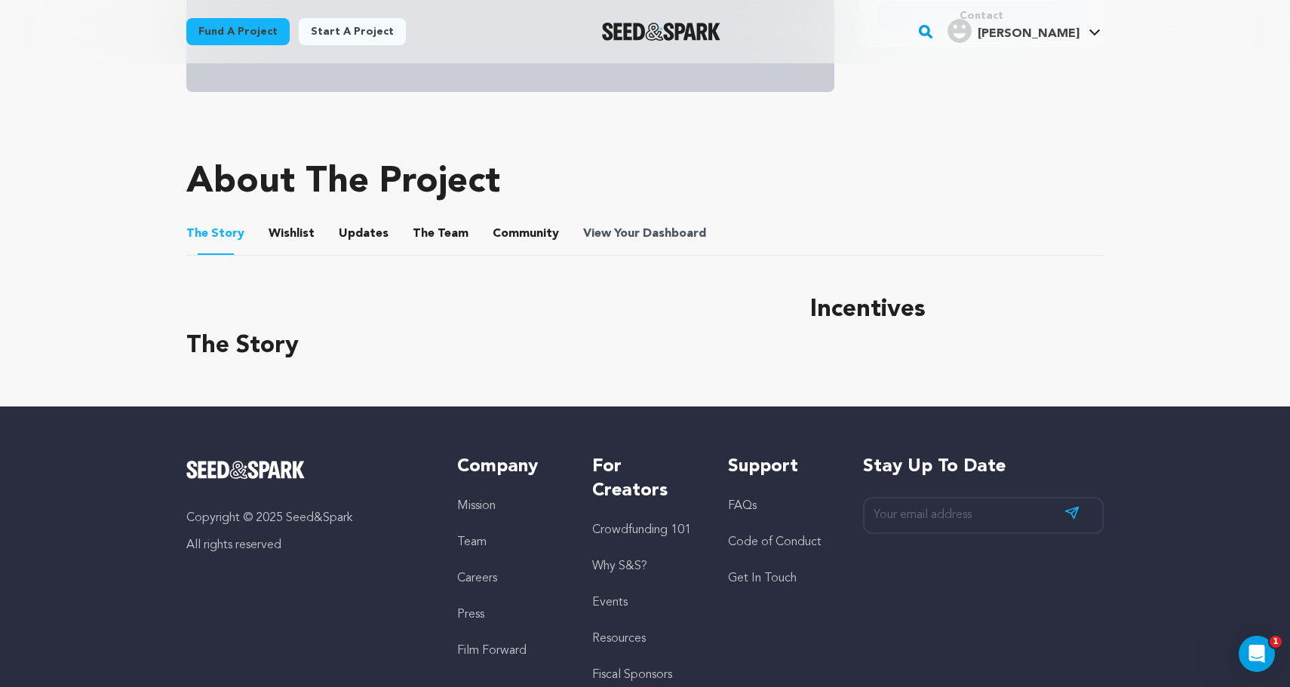
click at [624, 232] on span "View Your Dashboard" at bounding box center [646, 234] width 126 height 18
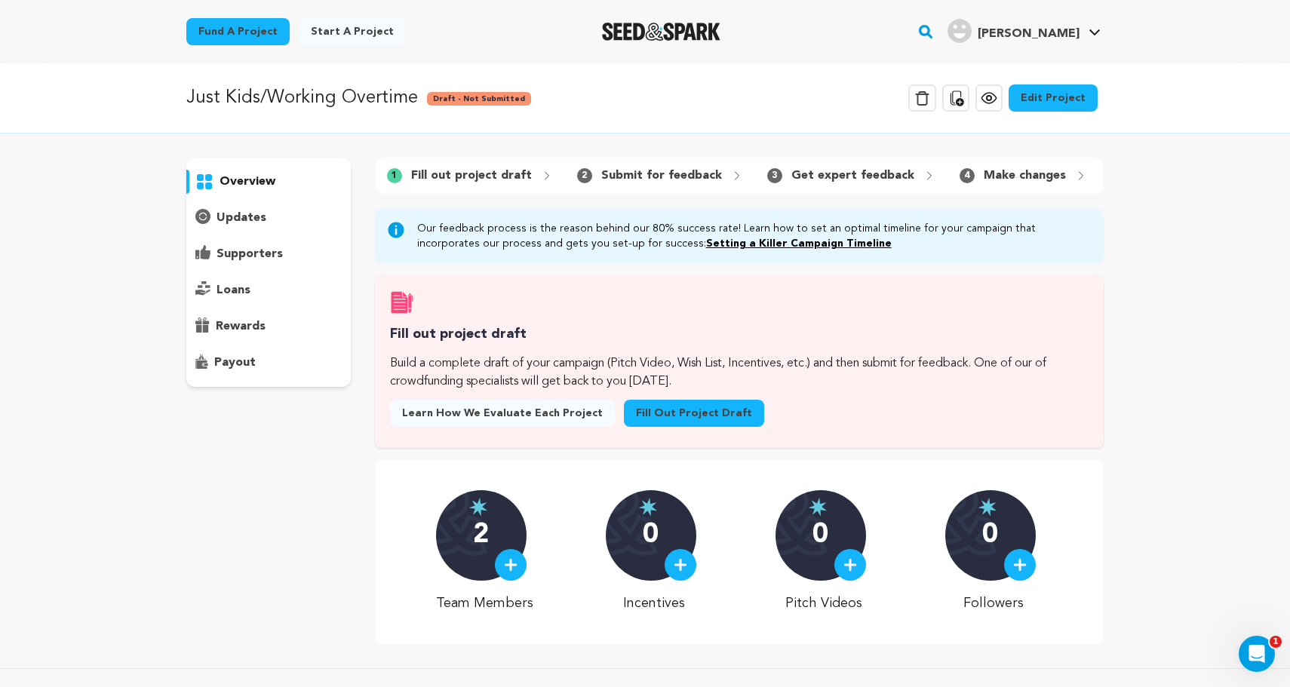
click at [243, 213] on p "updates" at bounding box center [241, 218] width 50 height 18
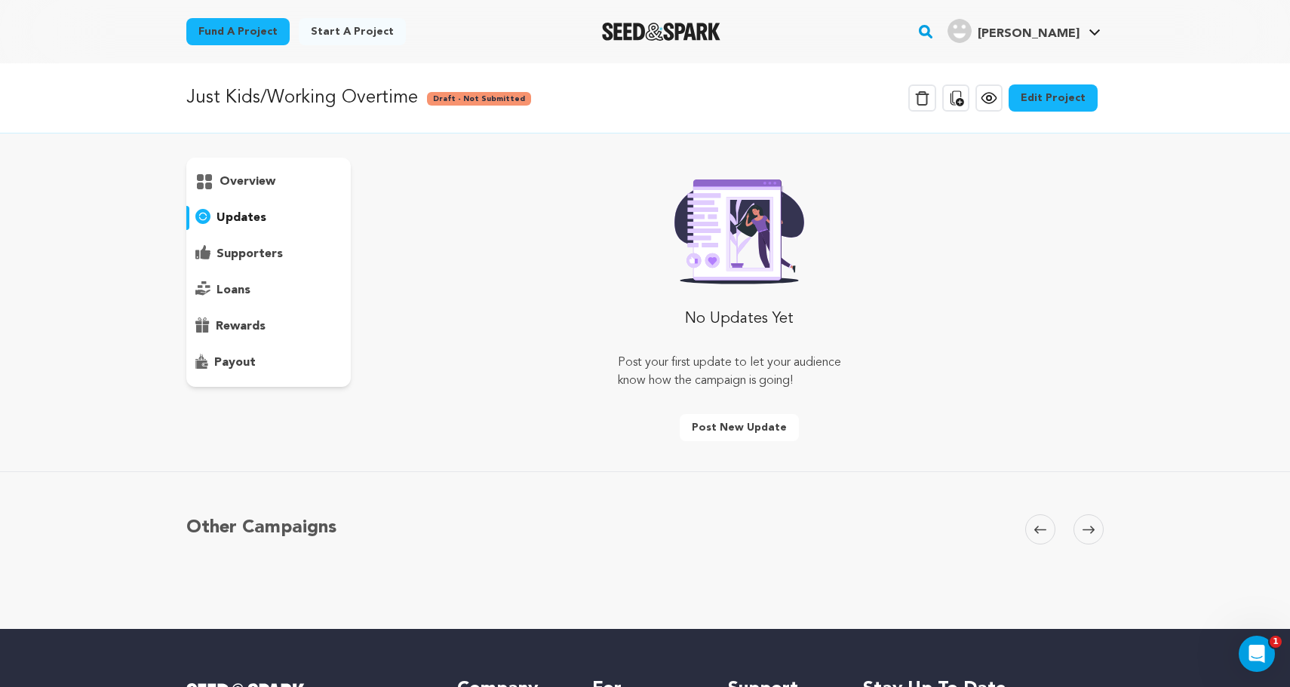
click at [243, 259] on p "supporters" at bounding box center [249, 254] width 66 height 18
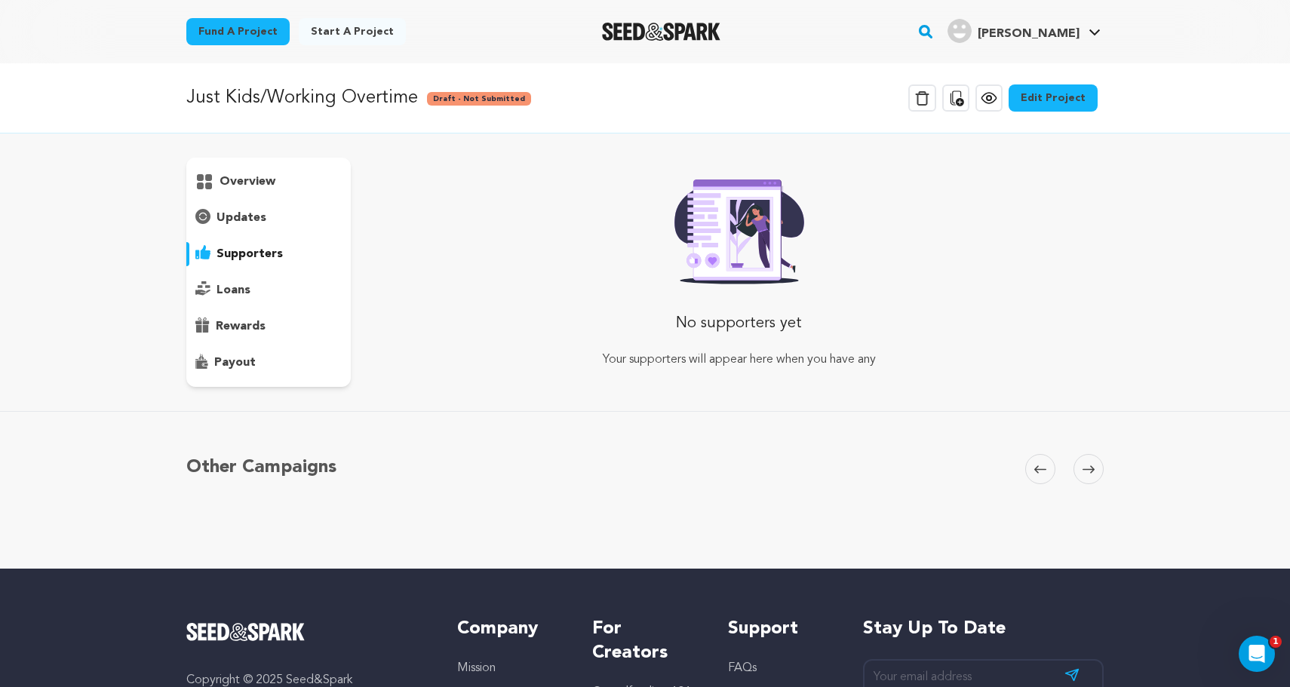
click at [239, 287] on p "loans" at bounding box center [233, 290] width 34 height 18
click at [245, 328] on p "rewards" at bounding box center [241, 327] width 50 height 18
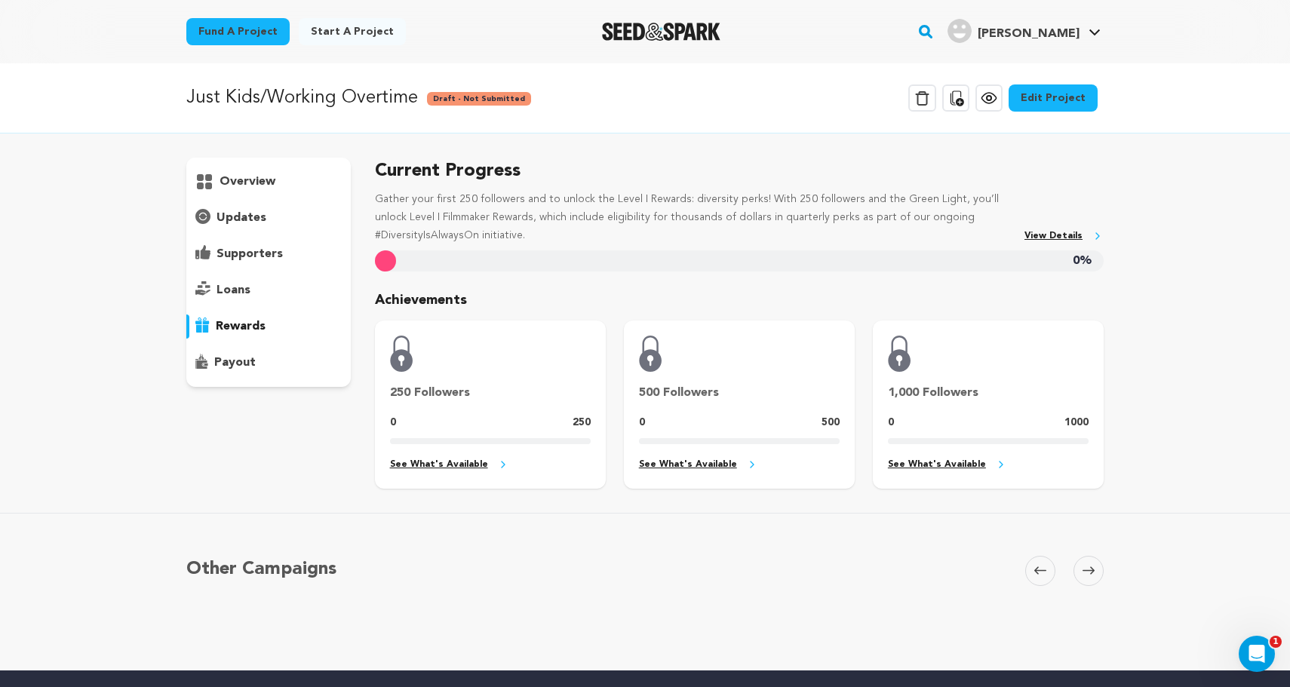
click at [235, 367] on p "payout" at bounding box center [234, 363] width 41 height 18
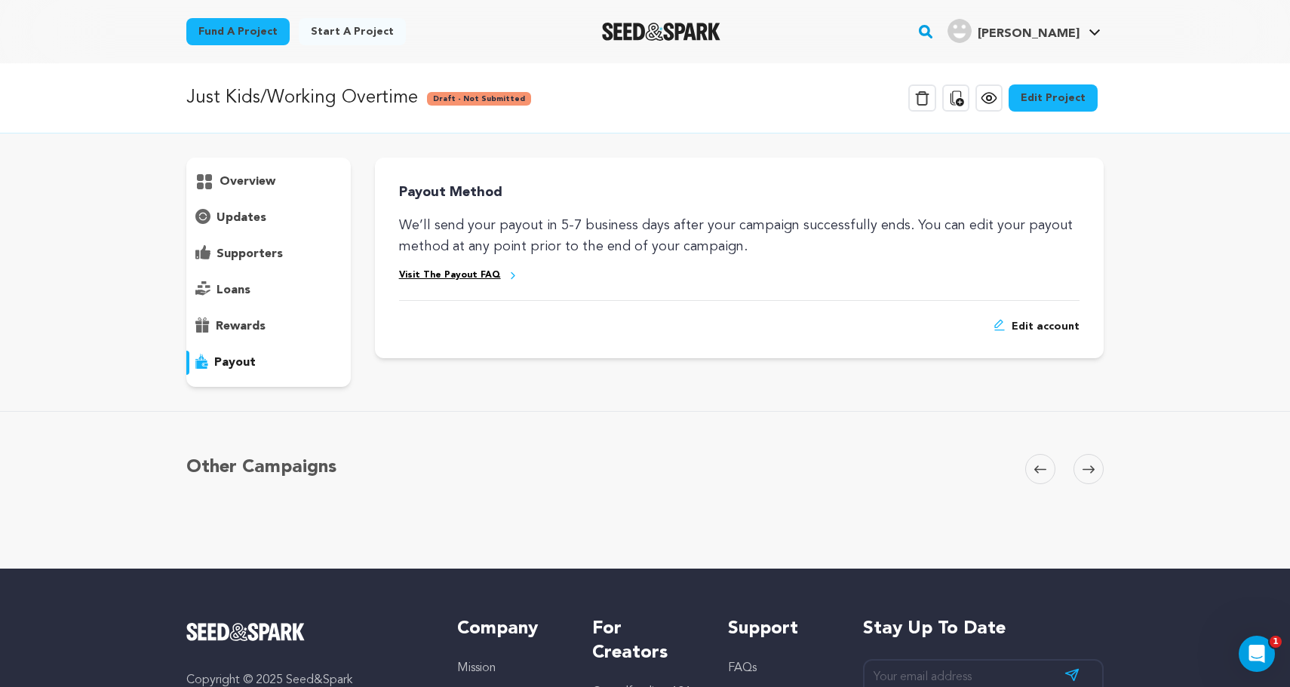
click at [263, 186] on p "overview" at bounding box center [247, 182] width 56 height 18
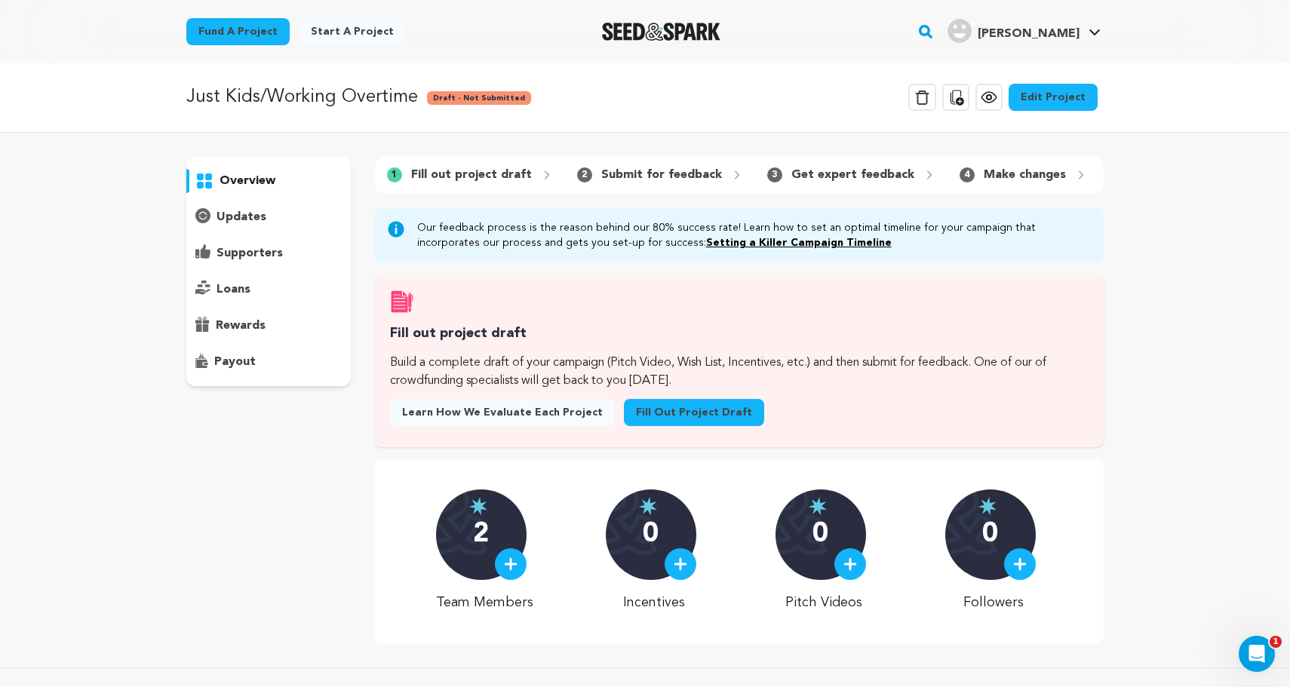
scroll to position [11, 0]
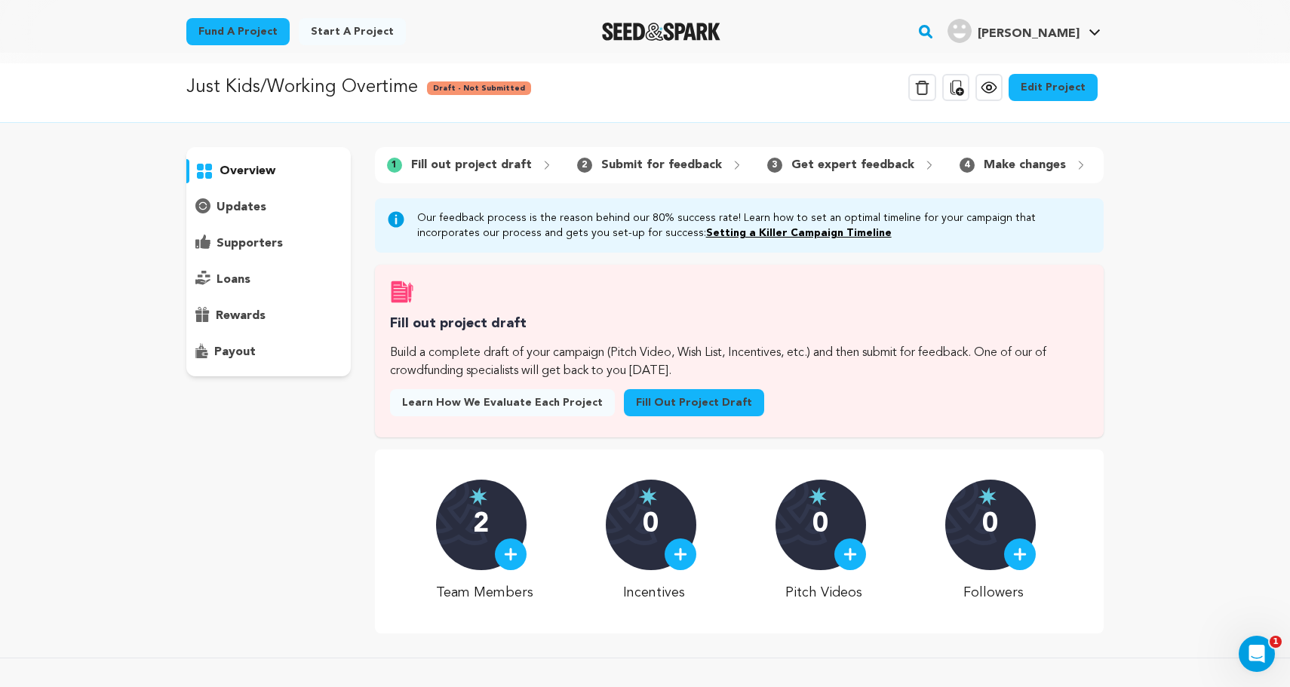
click at [506, 400] on span "Learn how we evaluate each project" at bounding box center [502, 402] width 201 height 15
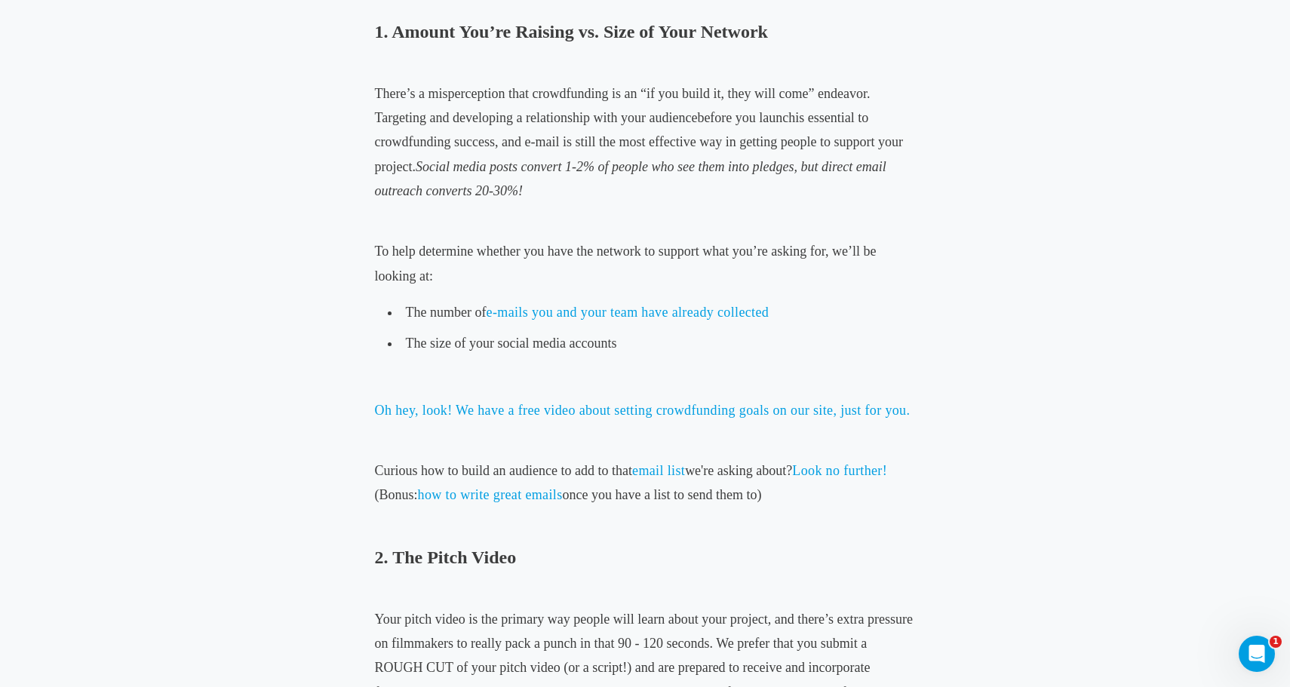
scroll to position [735, 0]
drag, startPoint x: 610, startPoint y: 335, endPoint x: 398, endPoint y: 337, distance: 211.9
click at [398, 337] on li "The size of your social media accounts" at bounding box center [645, 342] width 529 height 31
click at [453, 337] on span "The size of your social media accounts" at bounding box center [511, 341] width 211 height 15
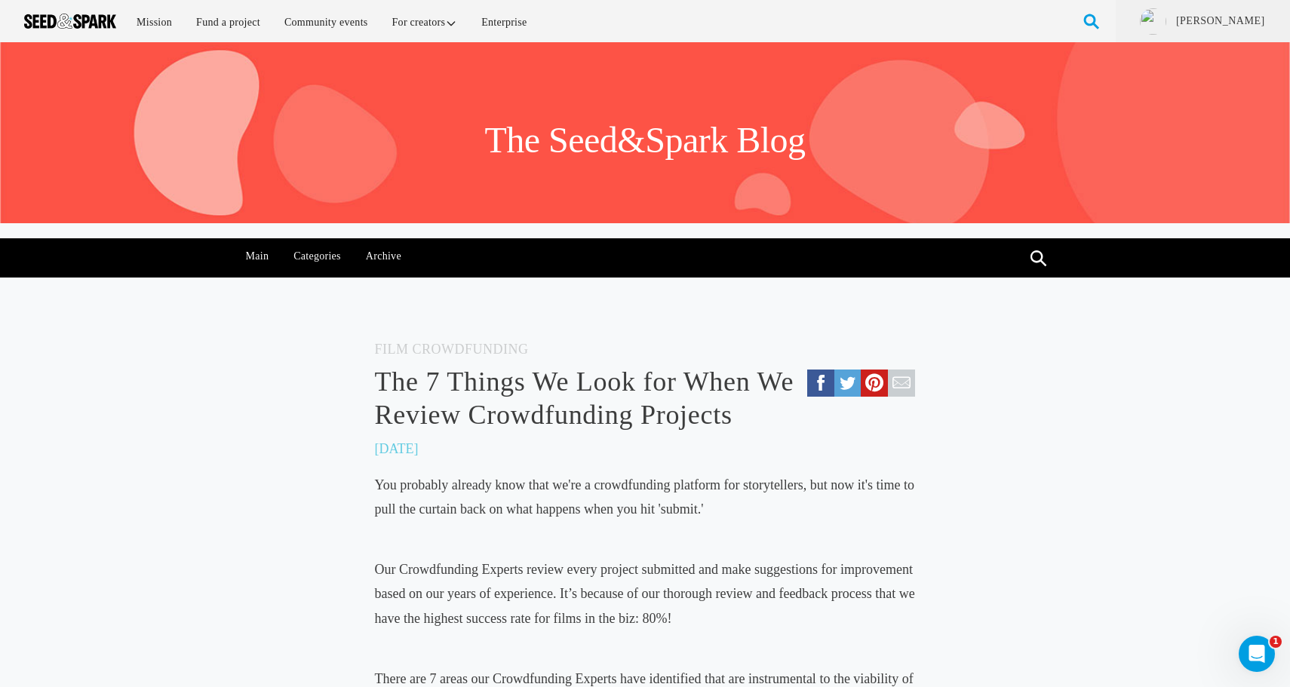
scroll to position [0, 0]
